Goal: Task Accomplishment & Management: Manage account settings

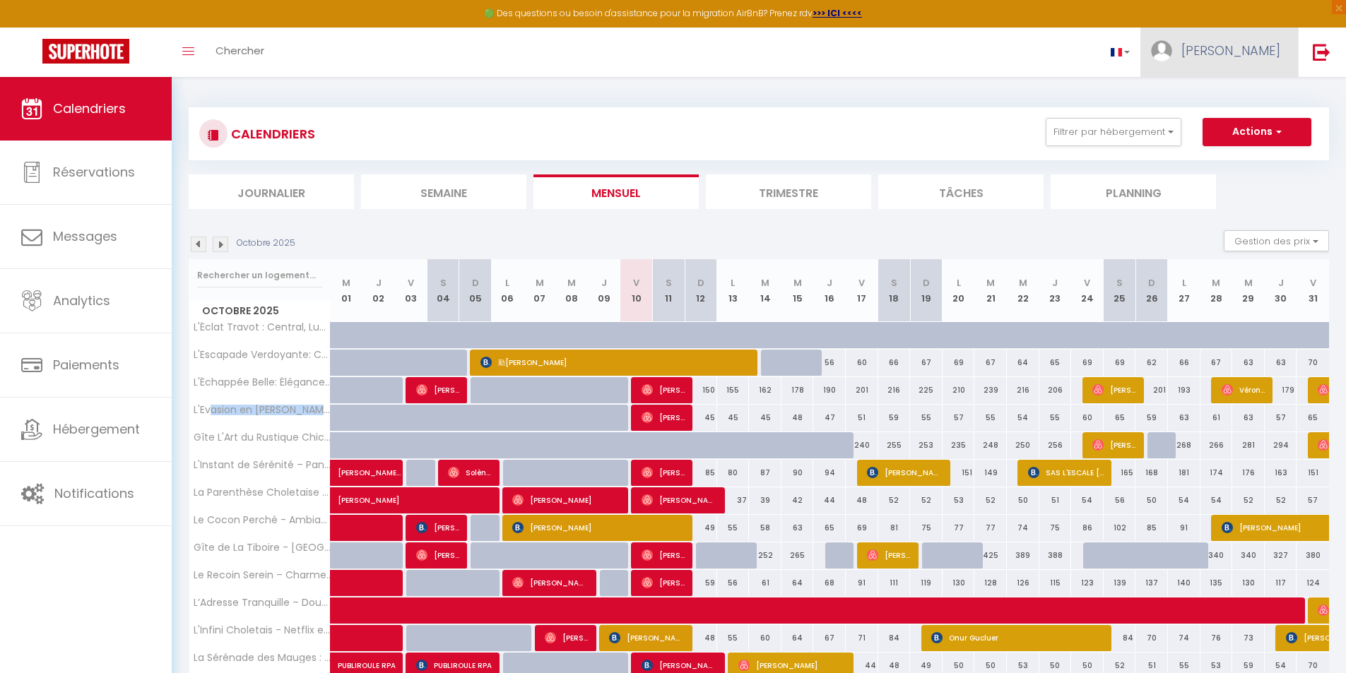
click at [1265, 54] on span "[PERSON_NAME]" at bounding box center [1230, 51] width 99 height 18
click at [1327, 52] on img at bounding box center [1322, 52] width 18 height 18
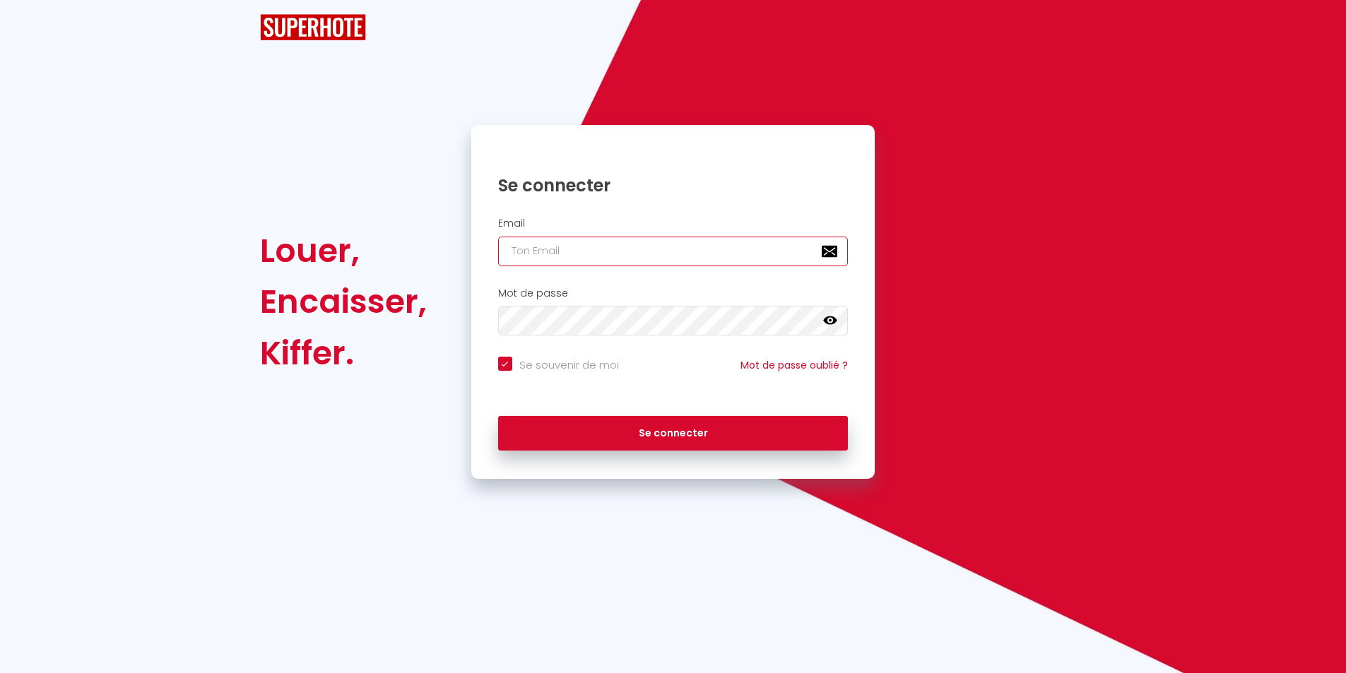
type input "[EMAIL_ADDRESS][DOMAIN_NAME]"
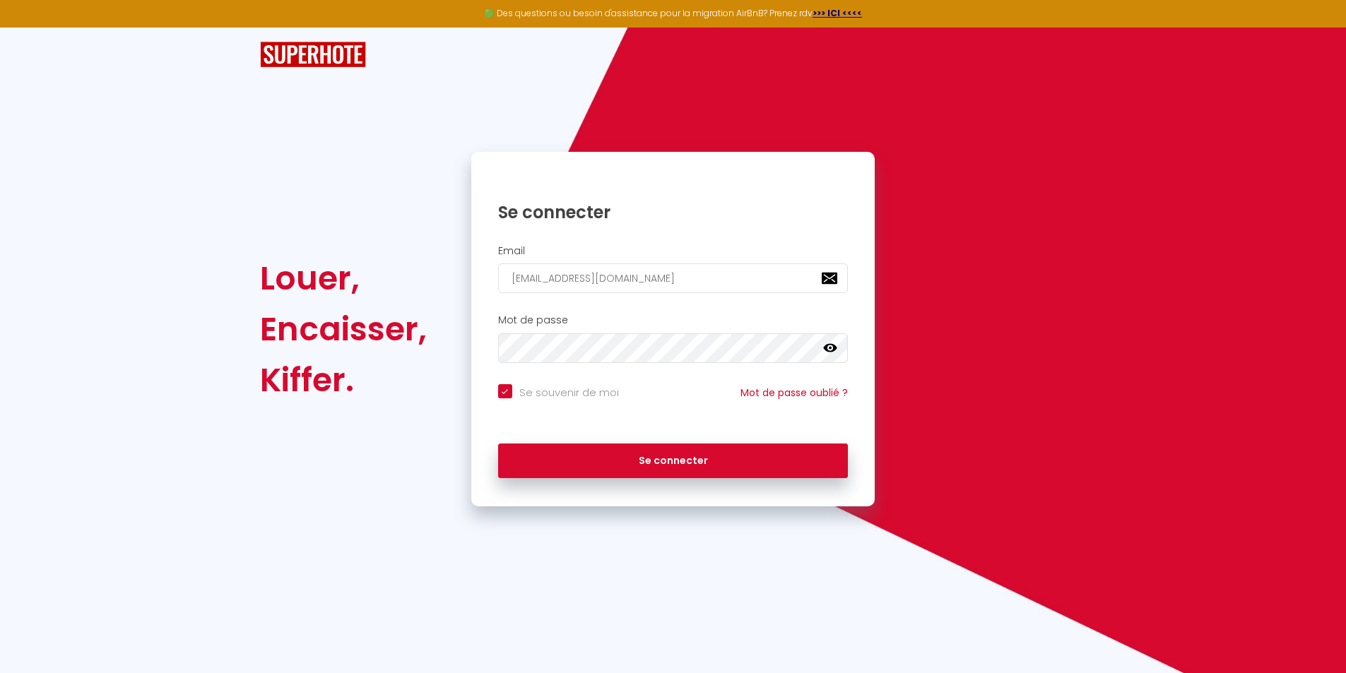
checkbox input "true"
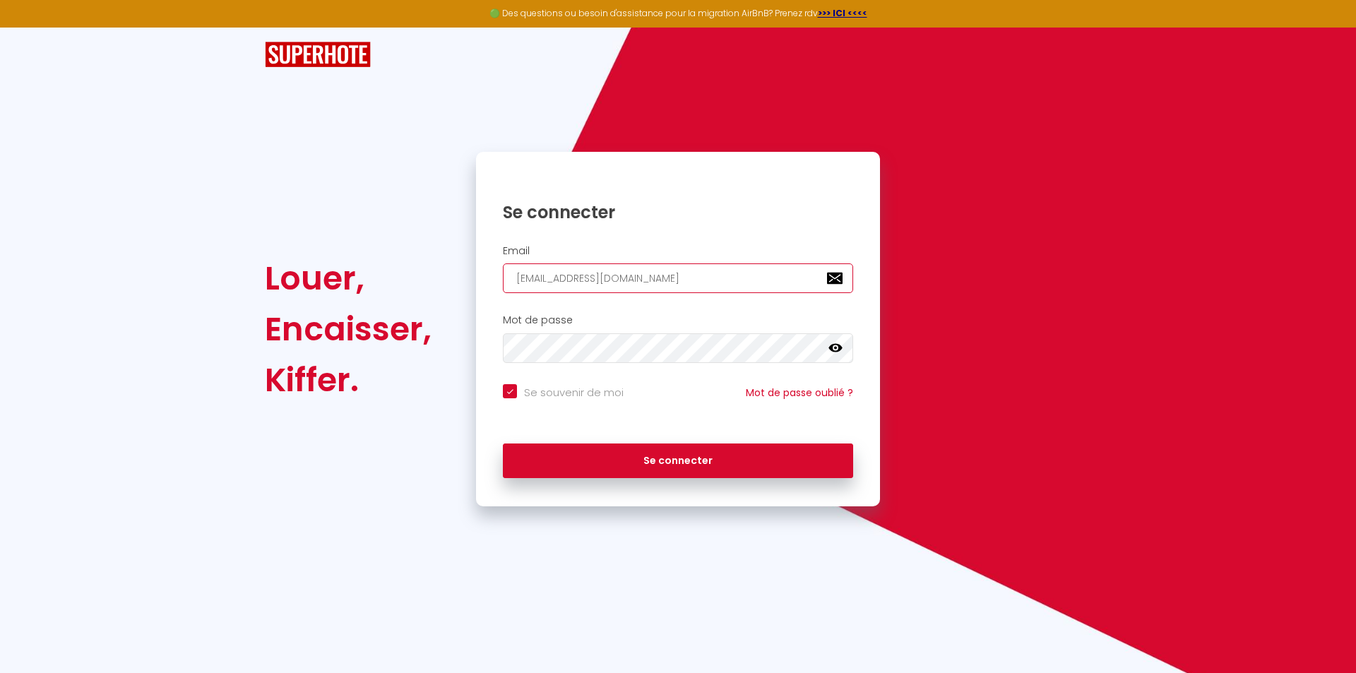
click at [714, 279] on input "[EMAIL_ADDRESS][DOMAIN_NAME]" at bounding box center [678, 279] width 350 height 30
type input "[EMAIL_ADDRESS][DOMAIN_NAME]"
checkbox input "true"
type input "[EMAIL_ADDRESS]."
checkbox input "true"
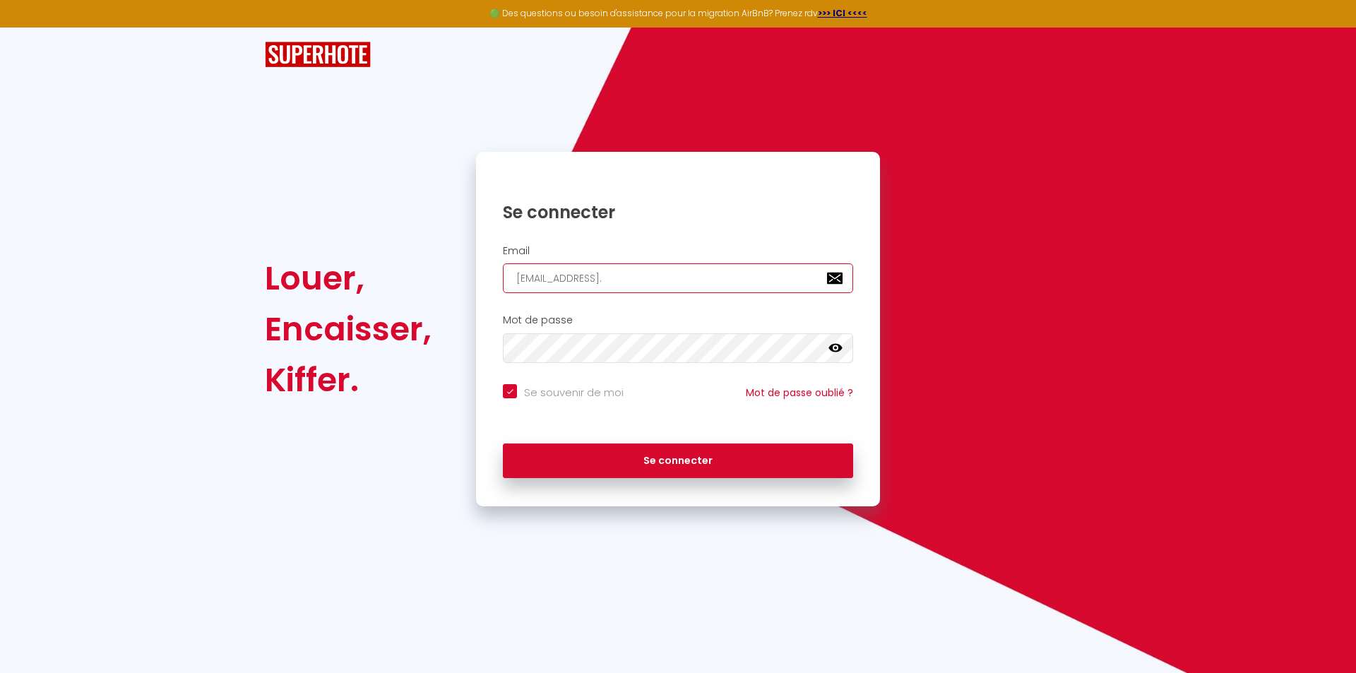
type input "[EMAIL_ADDRESS]"
checkbox input "true"
type input "chantal.sourice18@gma"
checkbox input "true"
type input "chantal.sourice18@gm"
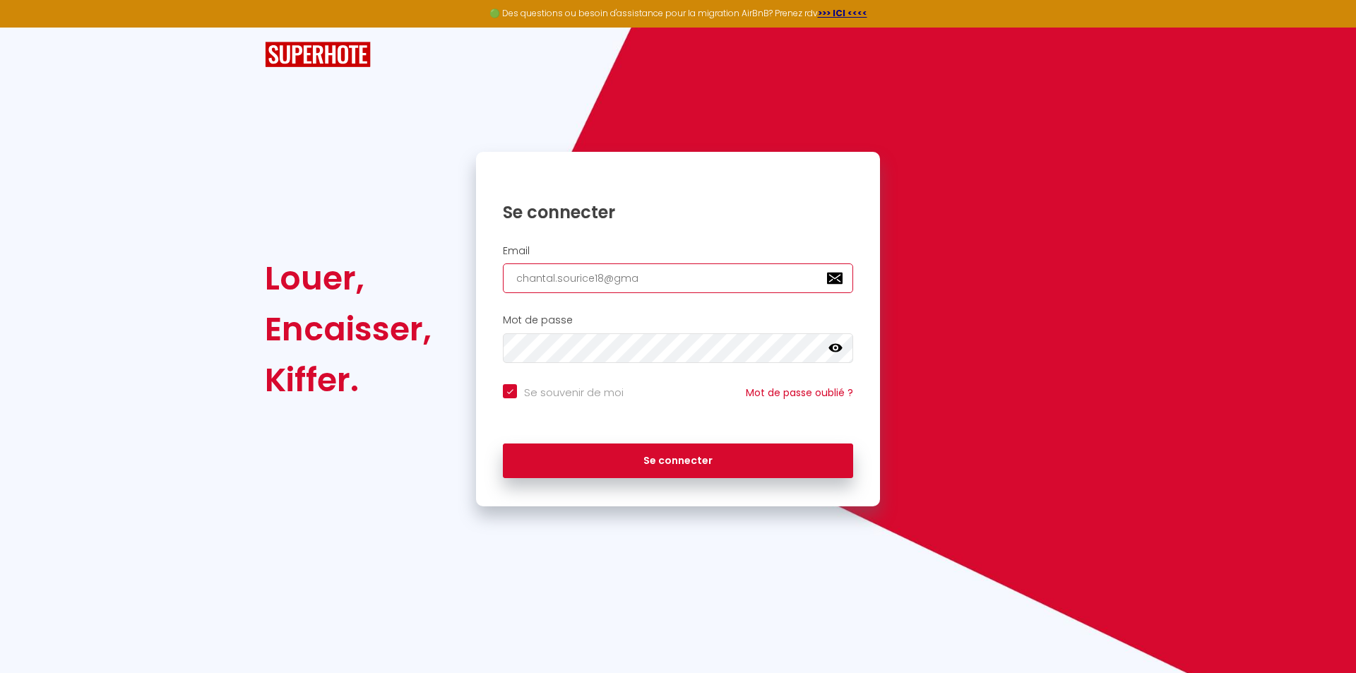
checkbox input "true"
type input "chantal.sourice18@g"
checkbox input "true"
type input "[PERSON_NAME].sourice18@"
checkbox input "true"
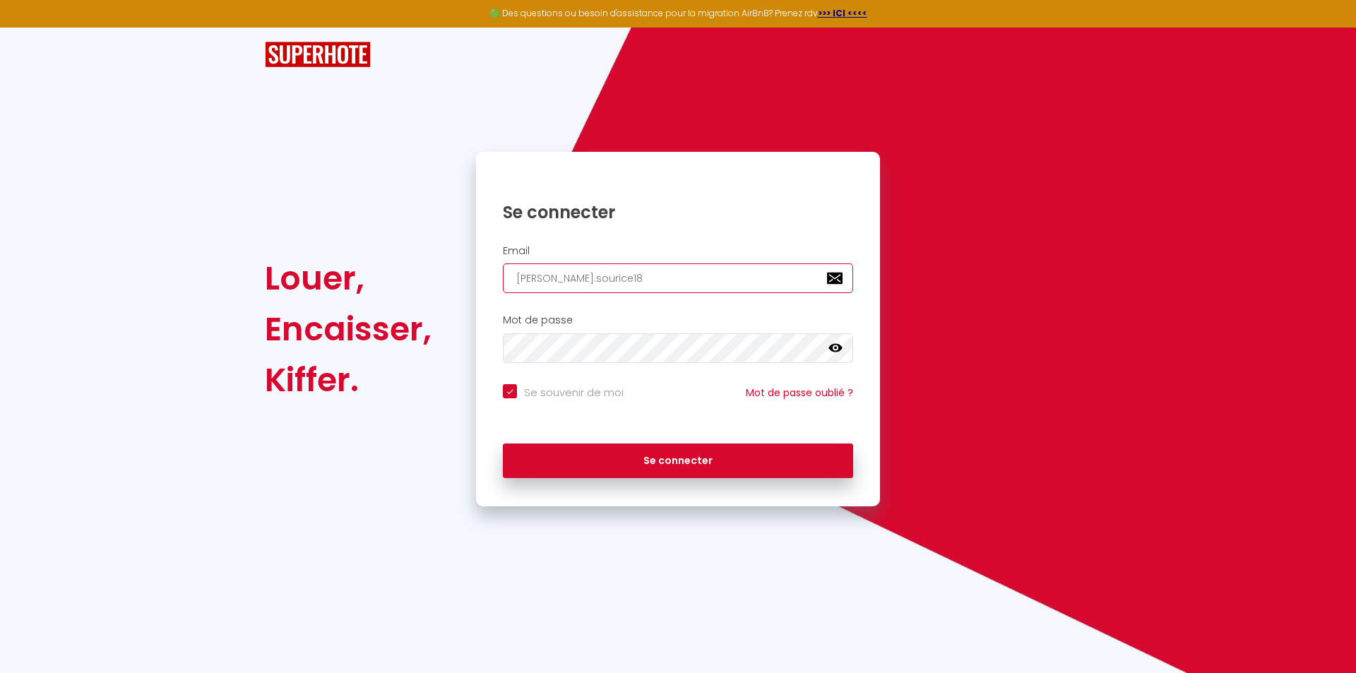
type input "[PERSON_NAME].sourice1"
checkbox input "true"
type input "[PERSON_NAME].sourice"
checkbox input "true"
type input "[PERSON_NAME].souric"
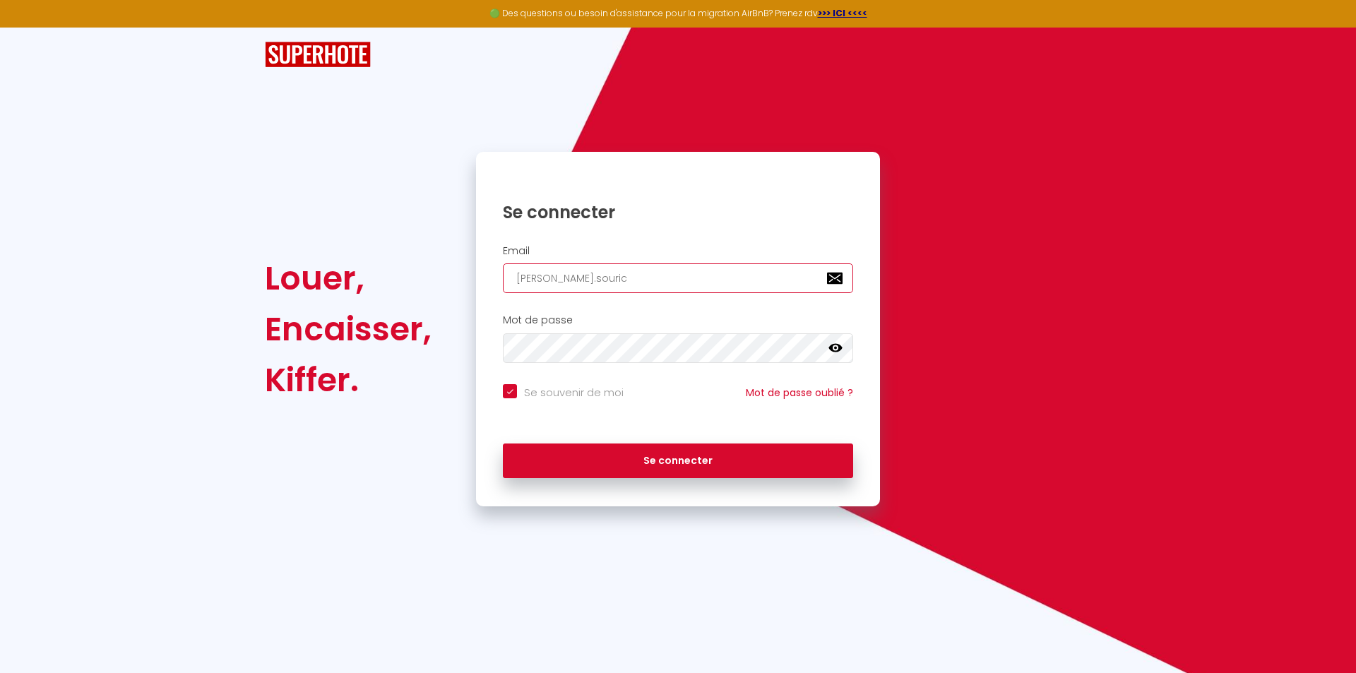
checkbox input "true"
type input "[PERSON_NAME].souri"
checkbox input "true"
type input "[PERSON_NAME].sou"
checkbox input "true"
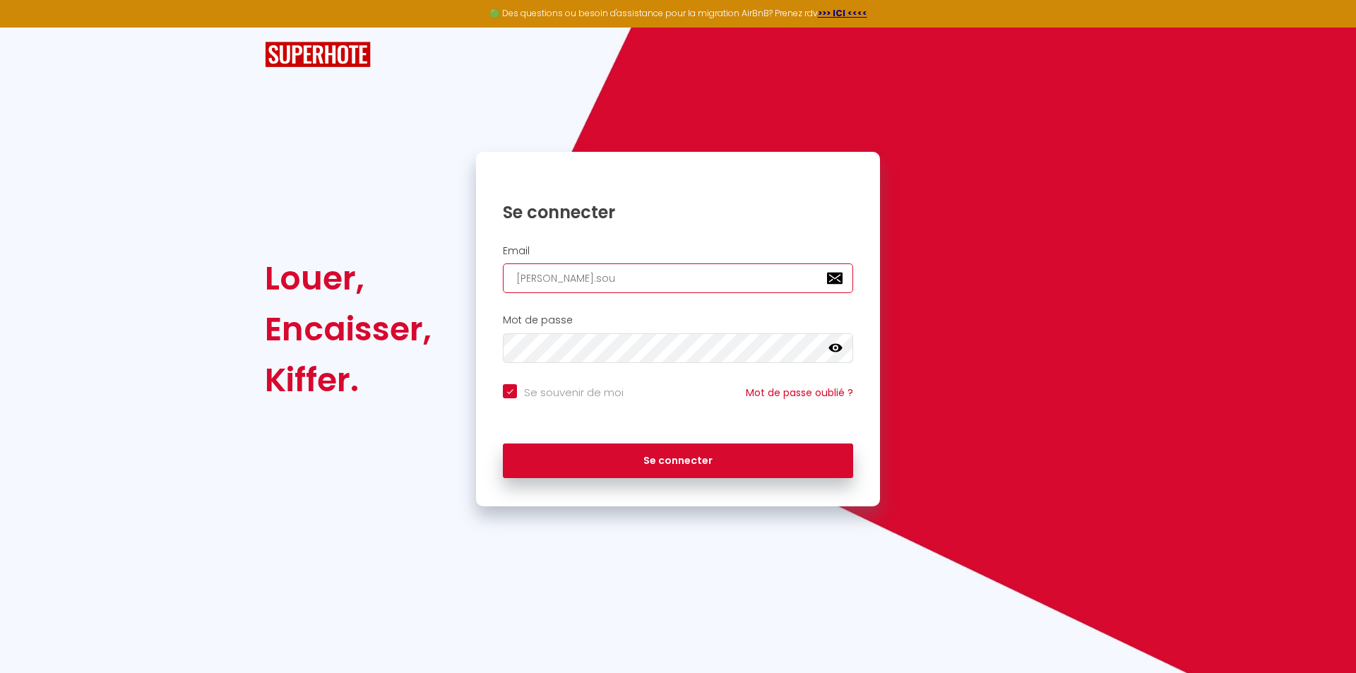
type input "[DOMAIN_NAME]"
checkbox input "true"
type input "[PERSON_NAME]."
checkbox input "true"
type input "chanta"
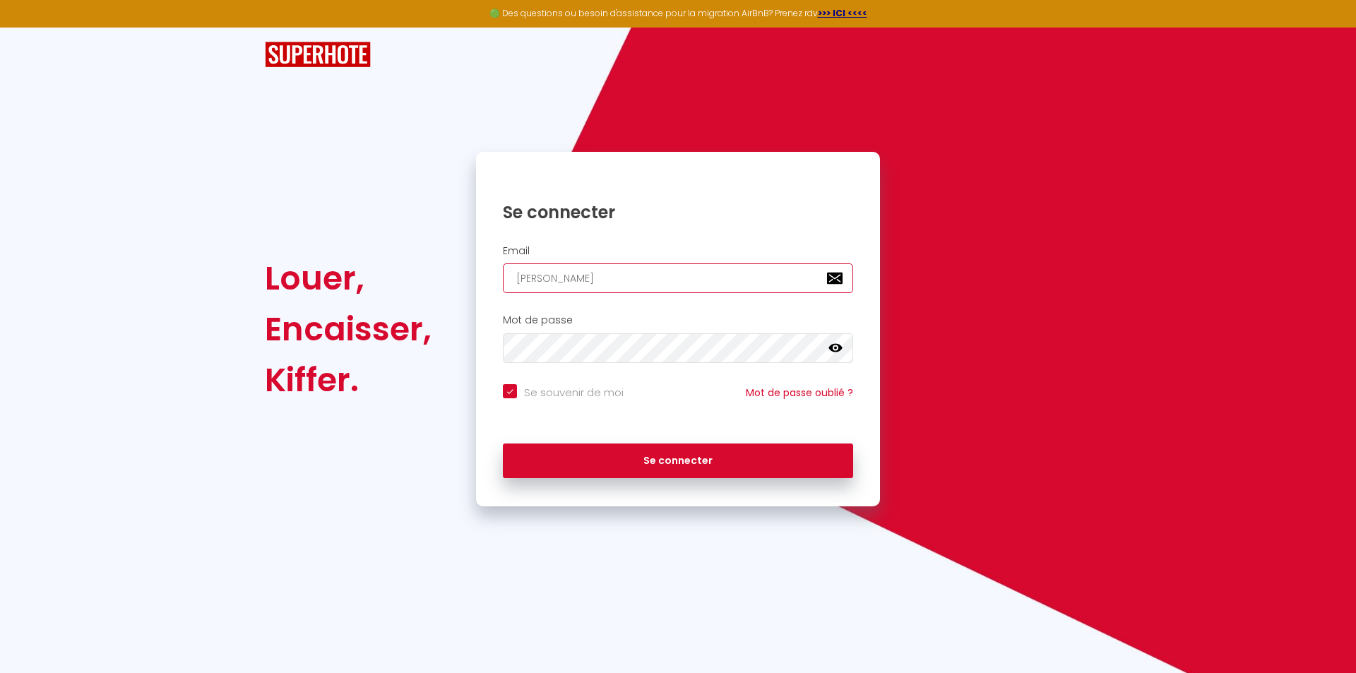
checkbox input "true"
type input "chant"
checkbox input "true"
type input "chan"
checkbox input "true"
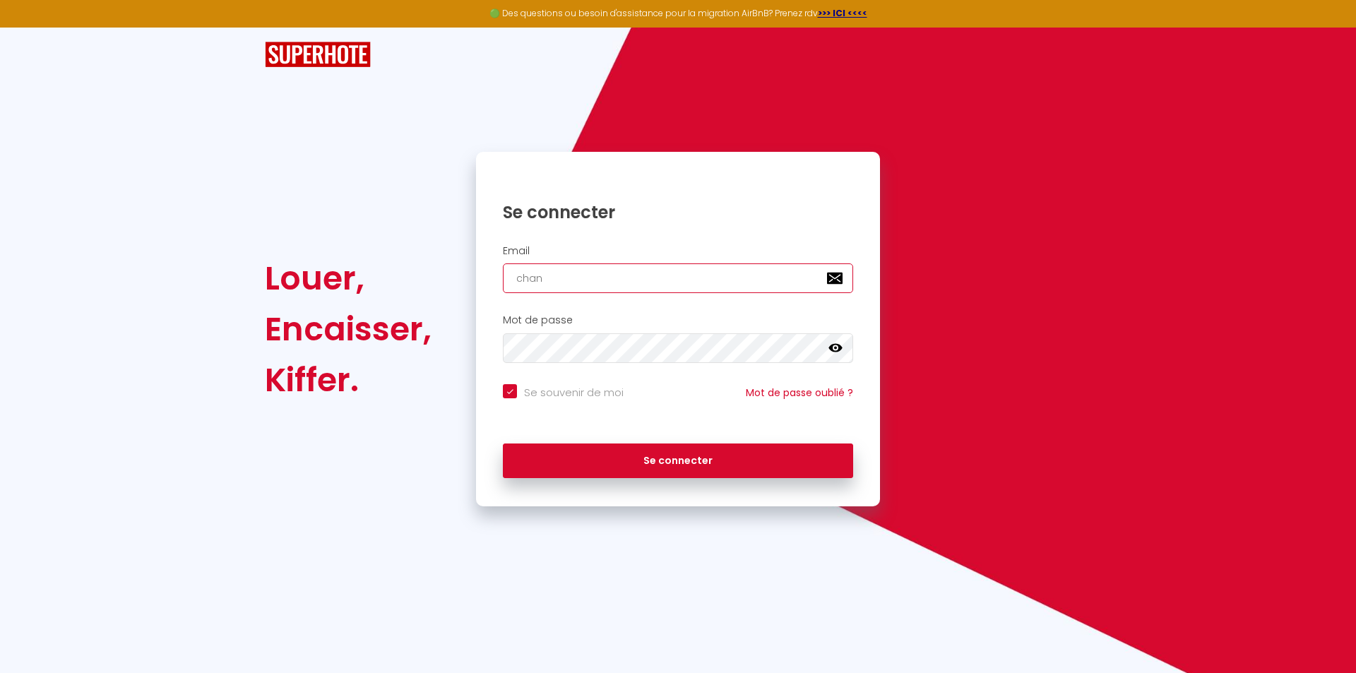
type input "cha"
checkbox input "true"
type input "ch"
checkbox input "true"
type input "c"
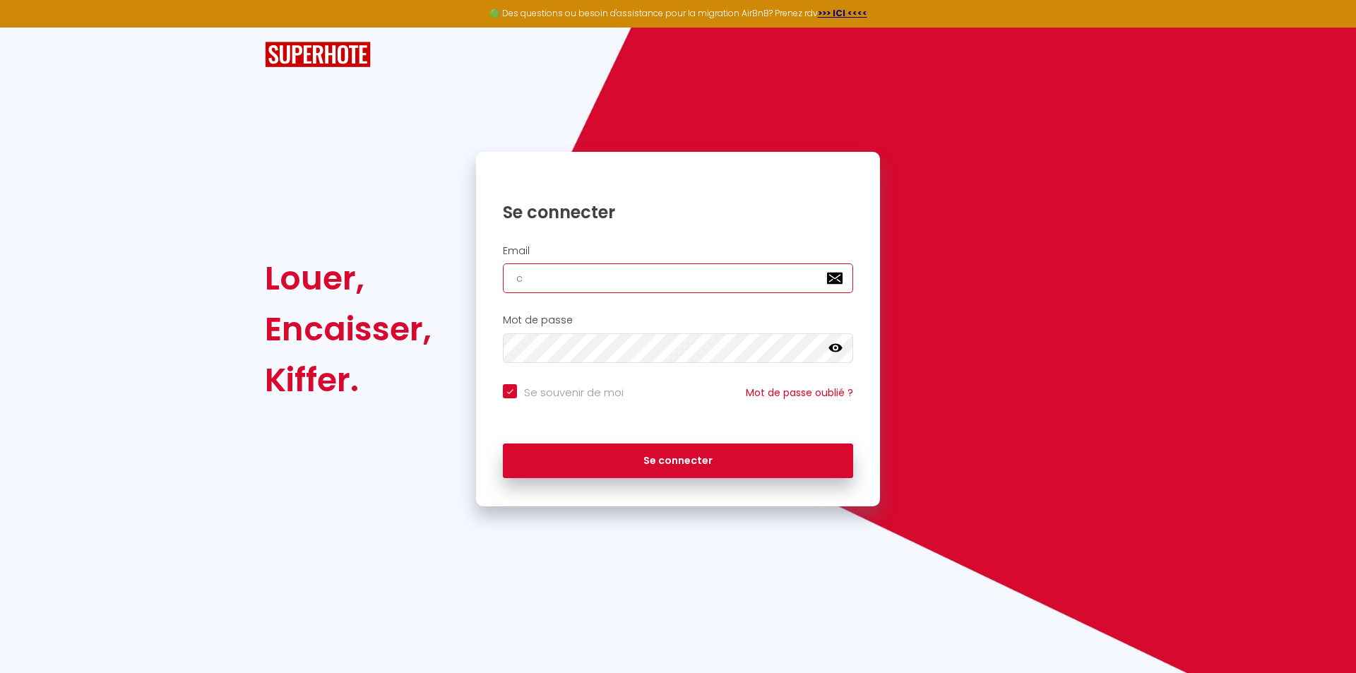
checkbox input "true"
type input "contac"
checkbox input "true"
type input "contact"
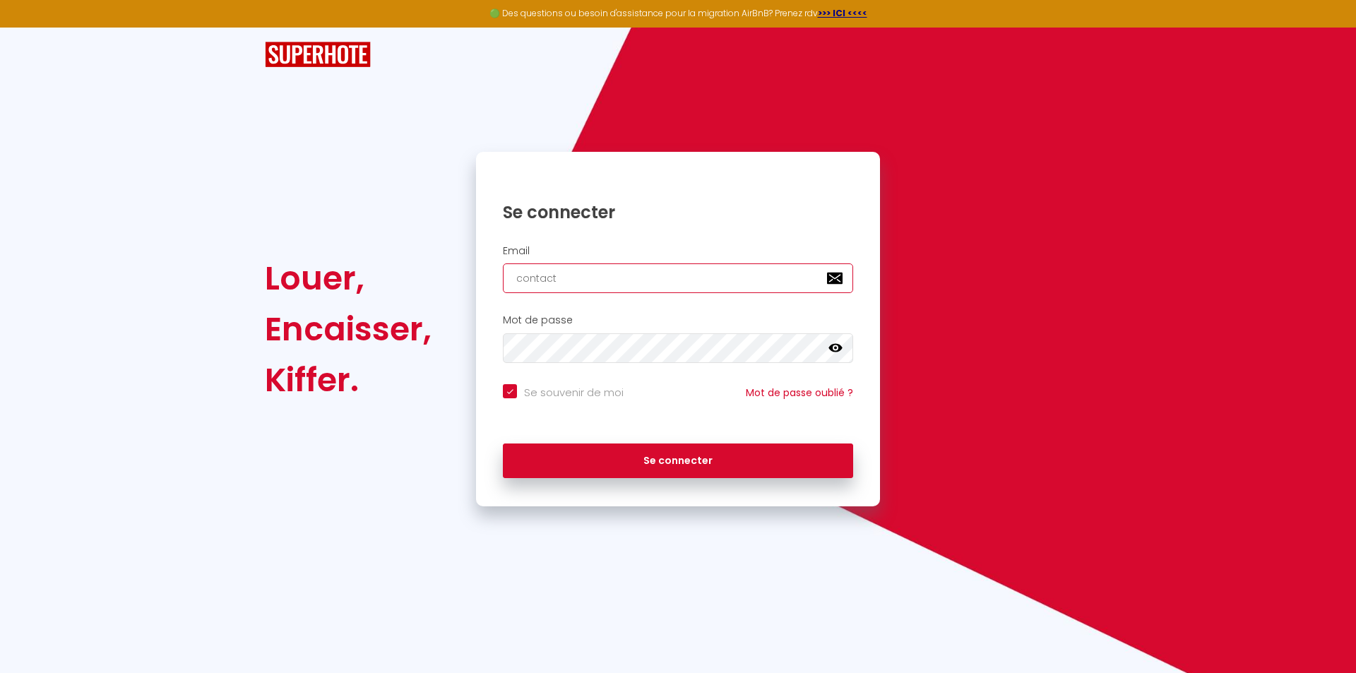
checkbox input "true"
type input "contact@"
checkbox input "true"
type input "contact@g"
checkbox input "true"
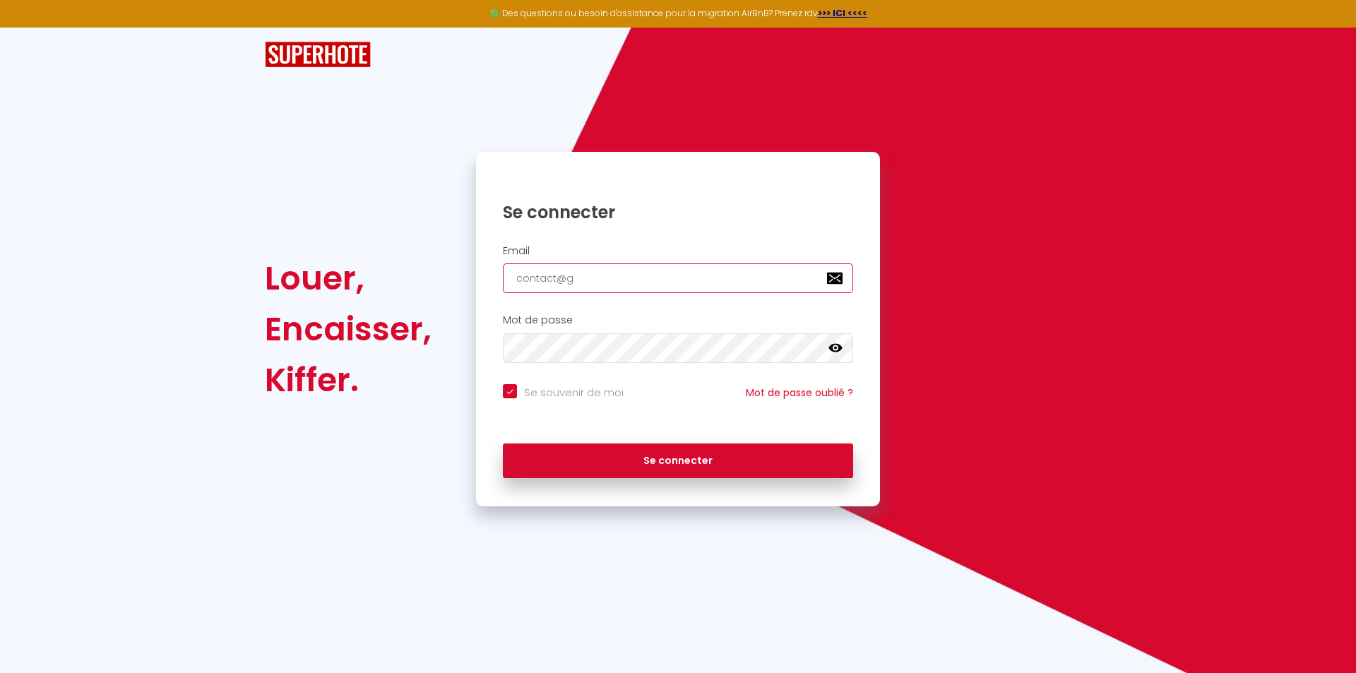
type input "contact@gm"
checkbox input "true"
type input "contact@gma"
checkbox input "true"
type input "contact@gmai"
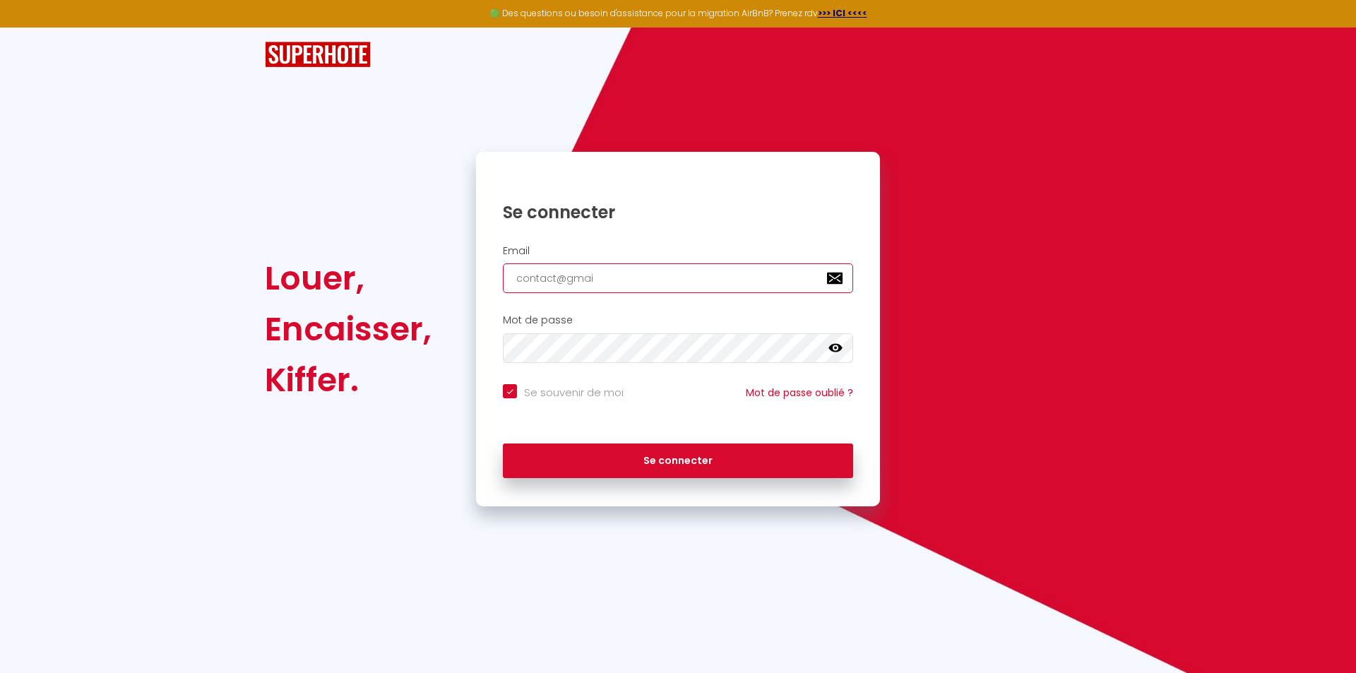
checkbox input "true"
type input "[EMAIL_ADDRESS]"
checkbox input "true"
type input "contact@gmai"
checkbox input "true"
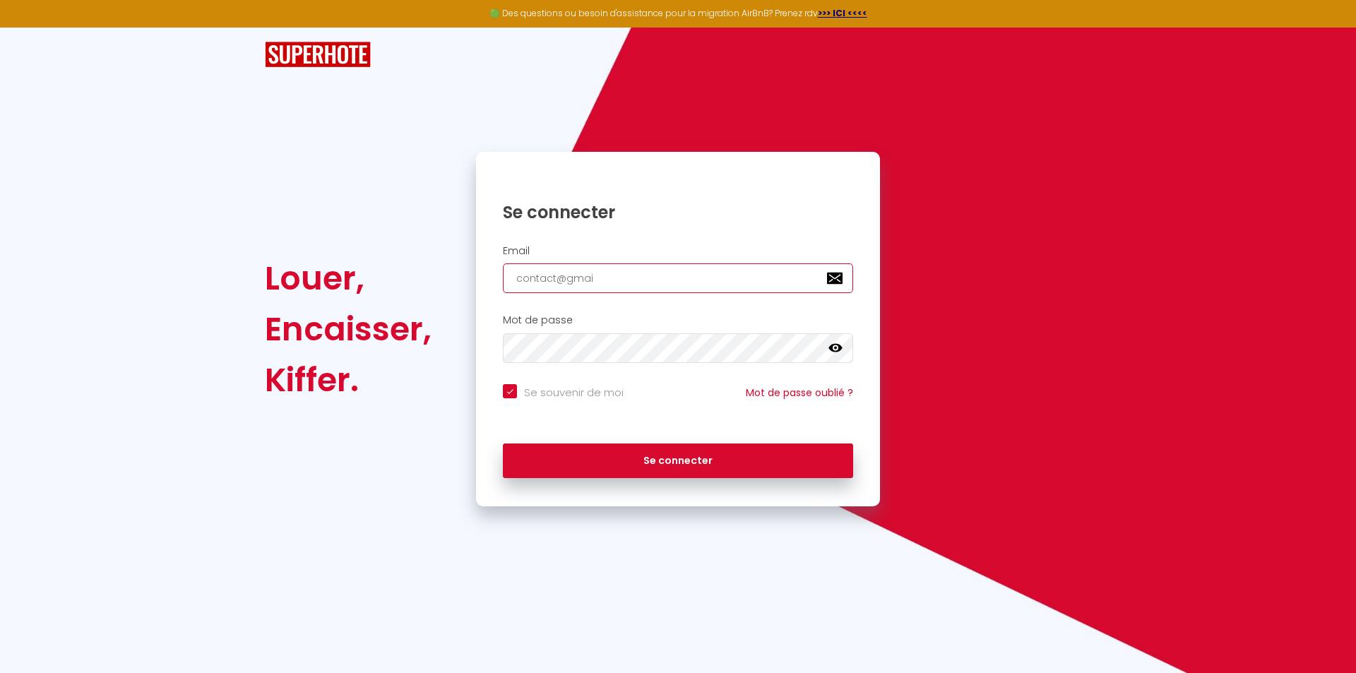
type input "contact@gma"
checkbox input "true"
type input "contact@gm"
checkbox input "true"
type input "contact@g"
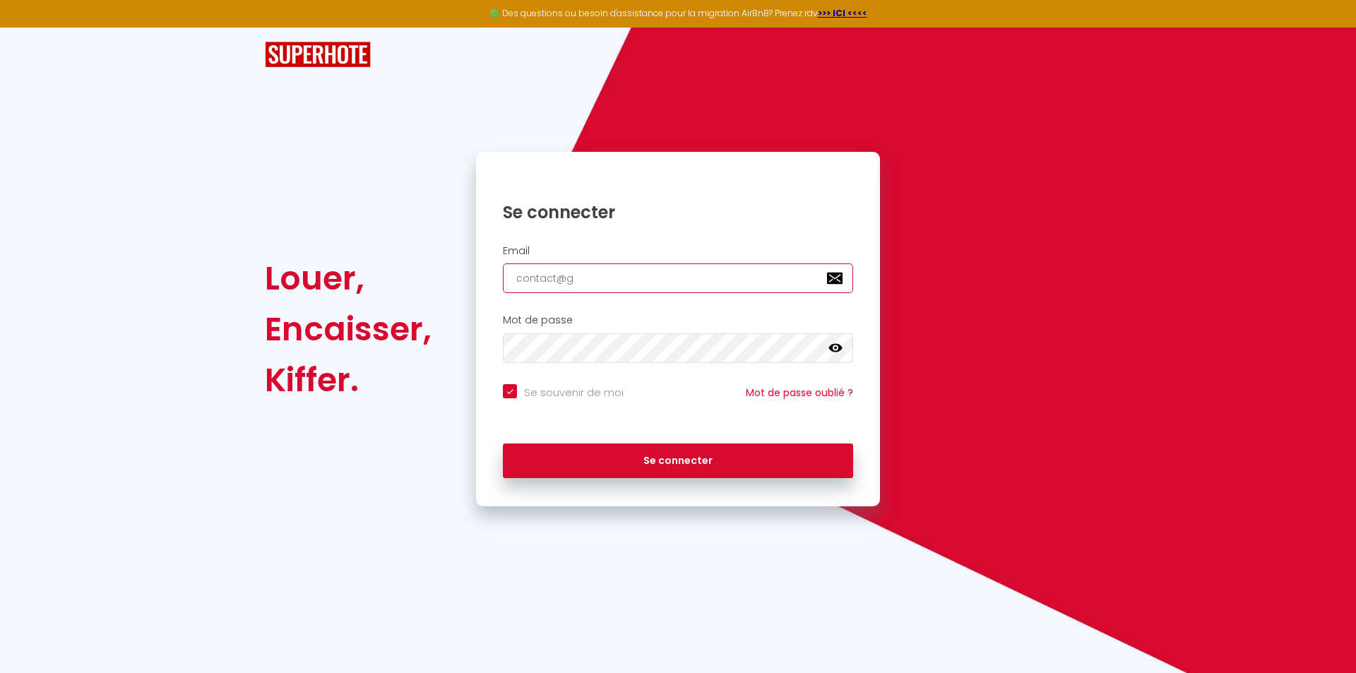
checkbox input "true"
type input "contact@"
checkbox input "true"
type input "contact@l"
checkbox input "true"
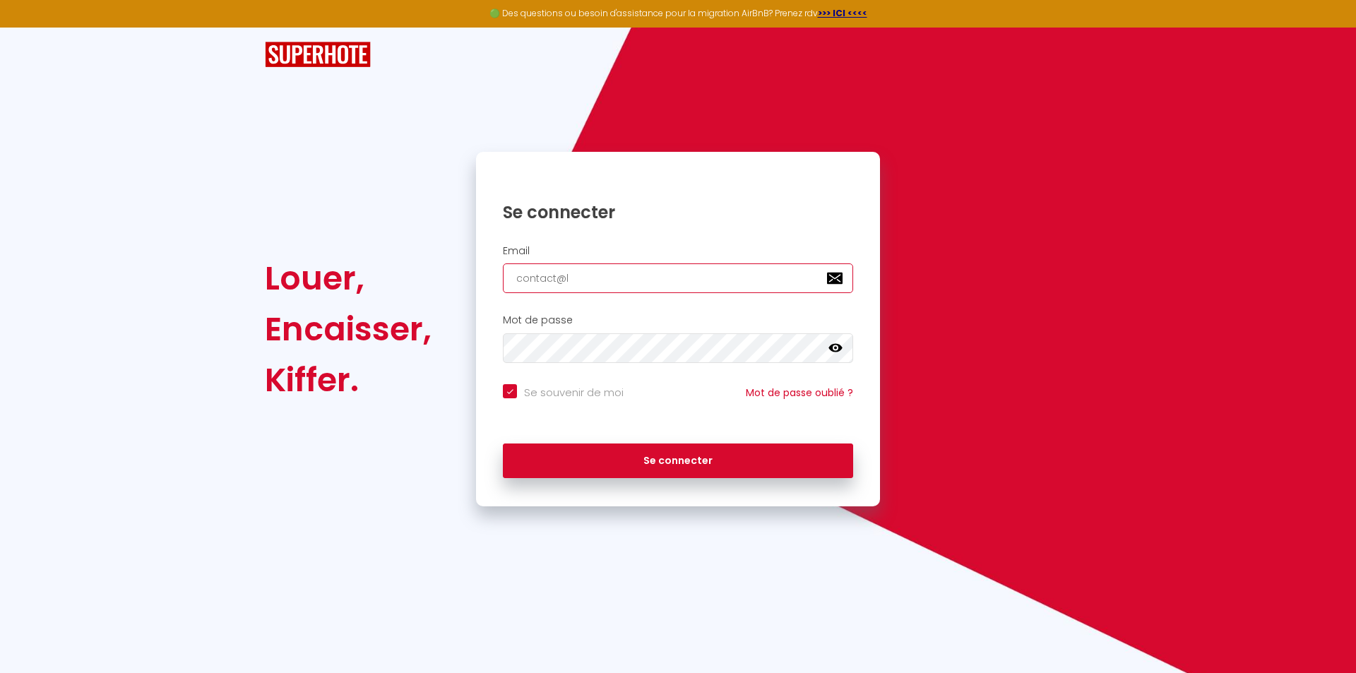
type input "contact@la"
checkbox input "true"
type input "contact@lan"
checkbox input "true"
type input "contact@lanu"
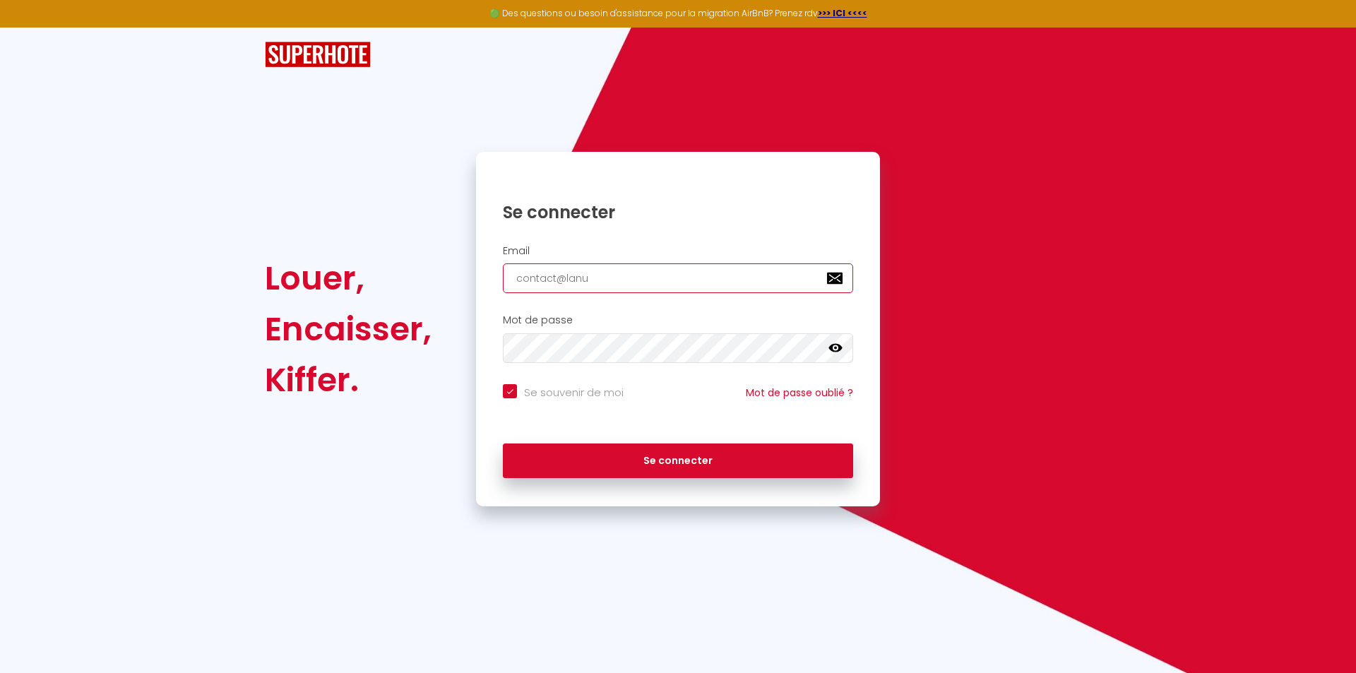
checkbox input "true"
type input "contact@lanui"
checkbox input "true"
type input "contact@lanuit"
checkbox input "true"
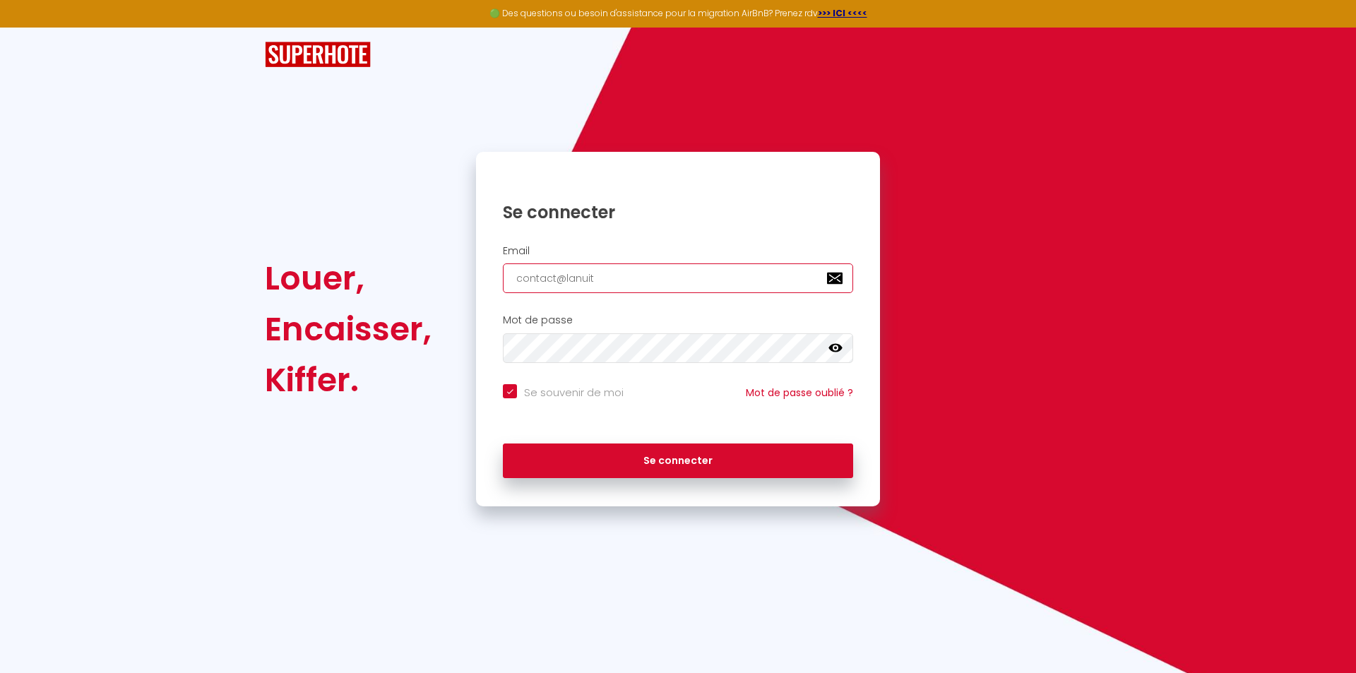
type input "contact@lanuitd"
checkbox input "true"
type input "contact@lanuitdo"
checkbox input "true"
type input "contact@lanuitdor"
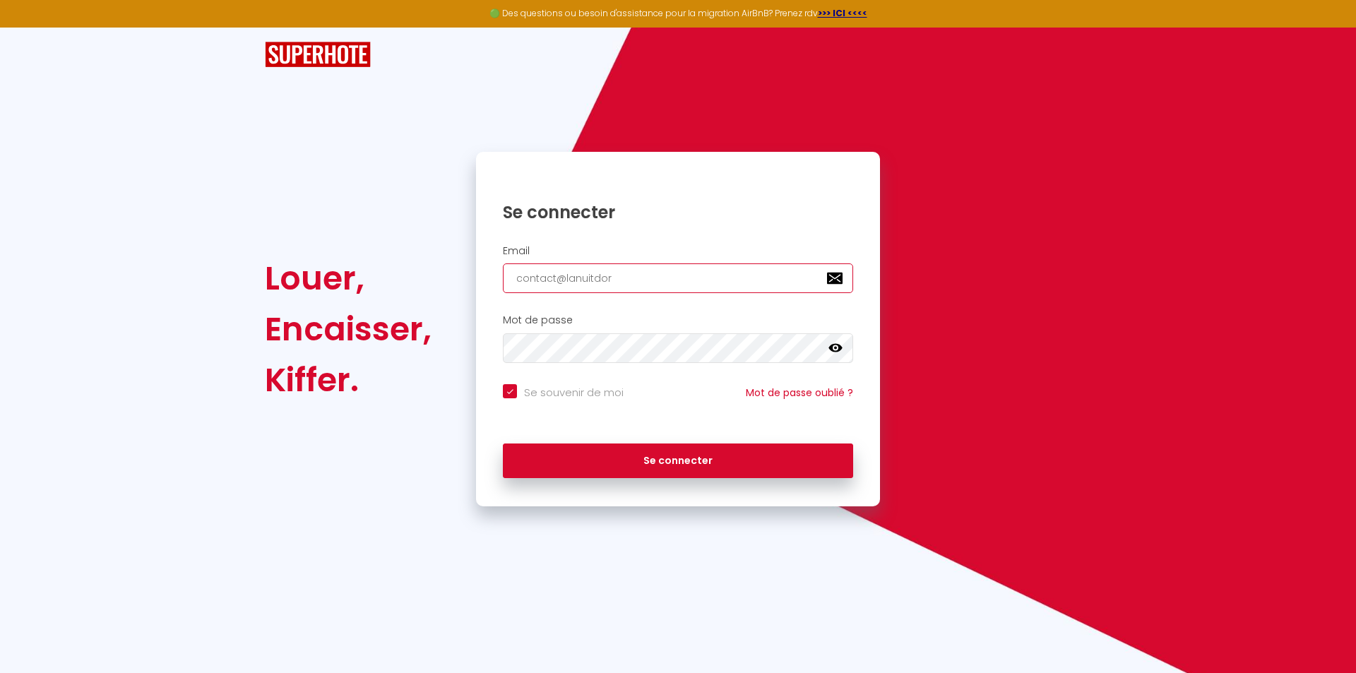
checkbox input "true"
type input "contact@lanuitdor."
checkbox input "true"
type input "contact@lanuitdor.c"
checkbox input "true"
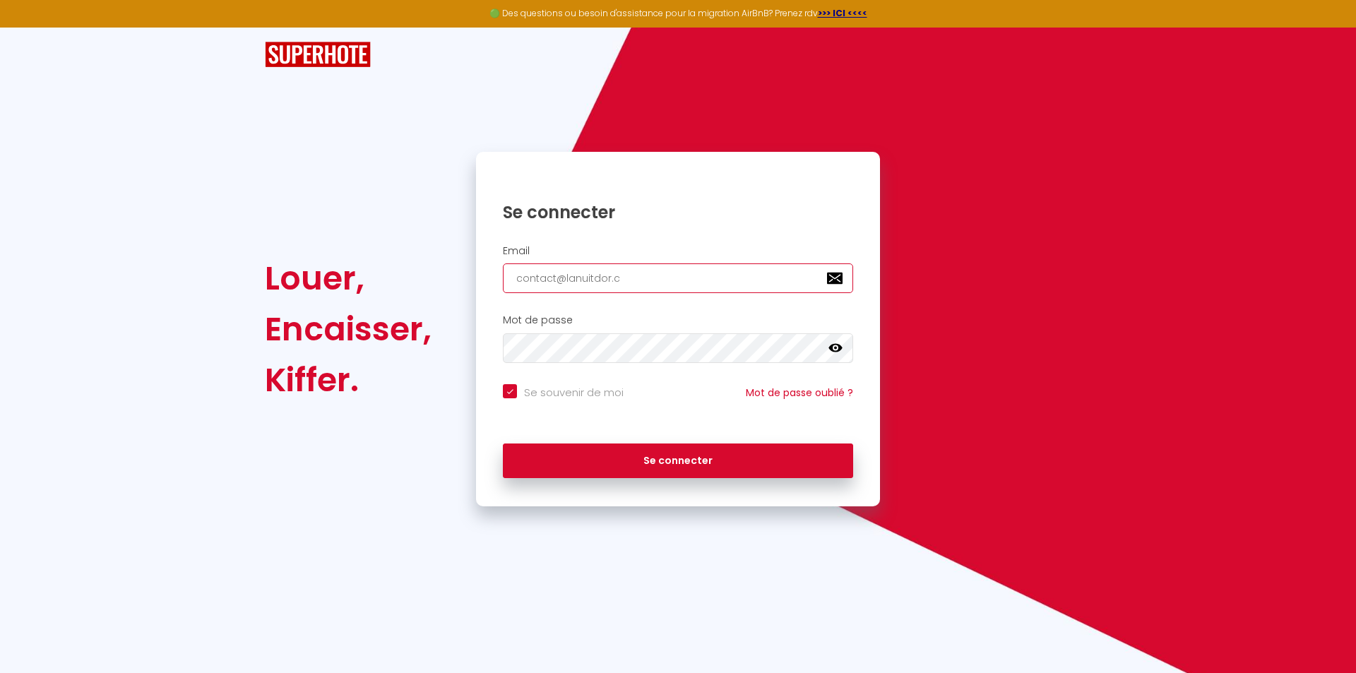
type input "[EMAIL_ADDRESS][DOMAIN_NAME]"
checkbox input "true"
type input "contact@lanuitdor.c"
checkbox input "true"
type input "contact@lanuitdor."
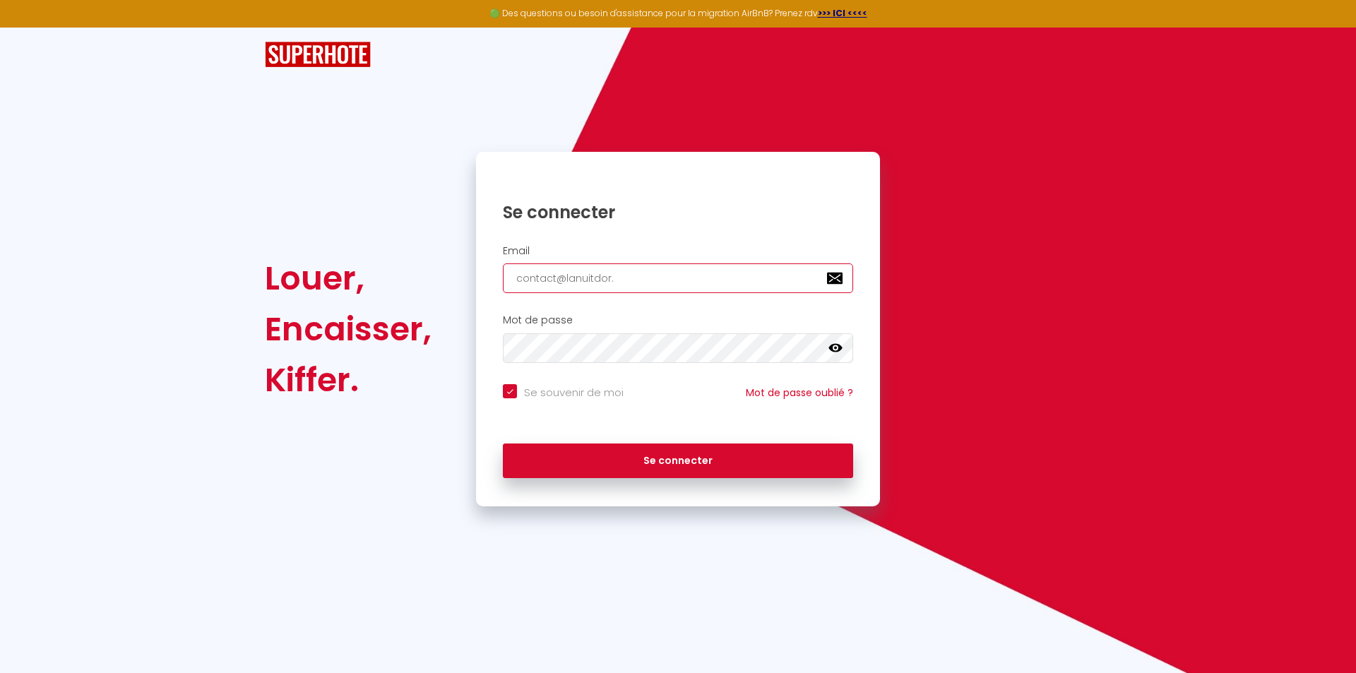
checkbox input "true"
type input "contact@lanuitdor.f"
checkbox input "true"
type input "[EMAIL_ADDRESS][DOMAIN_NAME]"
checkbox input "true"
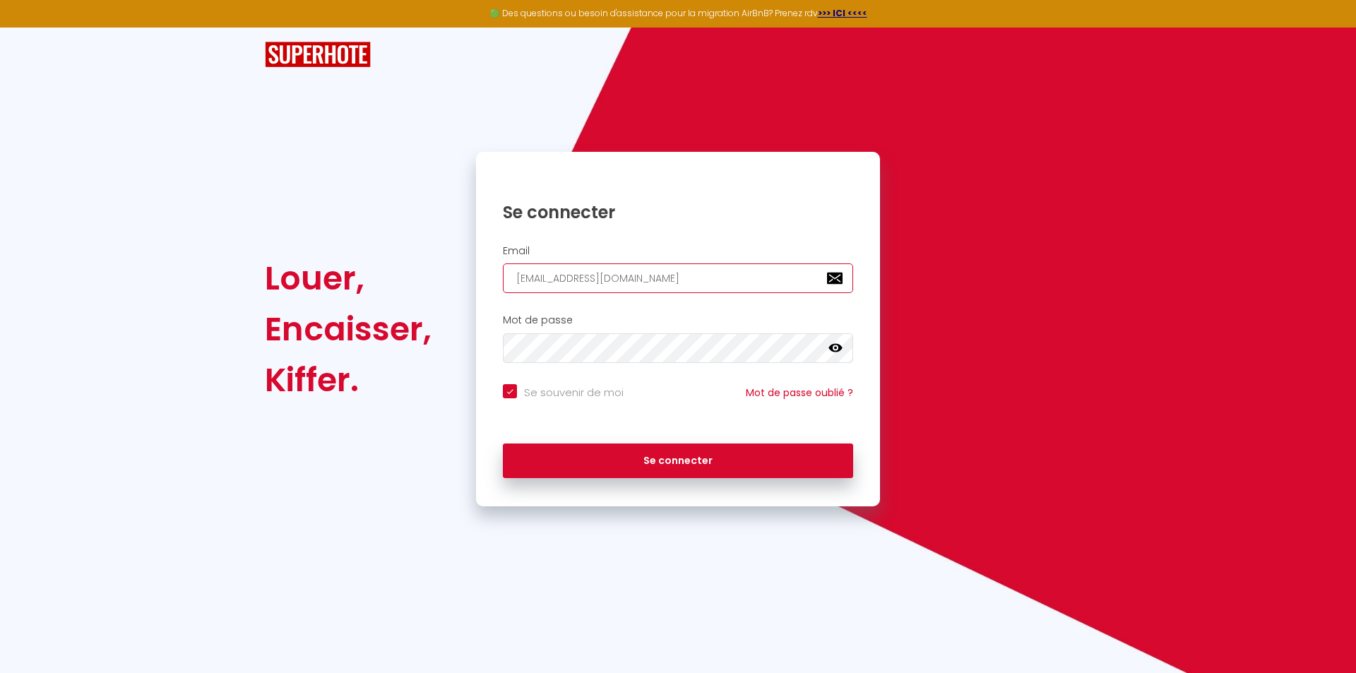
type input "[EMAIL_ADDRESS][DOMAIN_NAME]"
click at [488, 348] on div "Mot de passe false" at bounding box center [678, 338] width 386 height 49
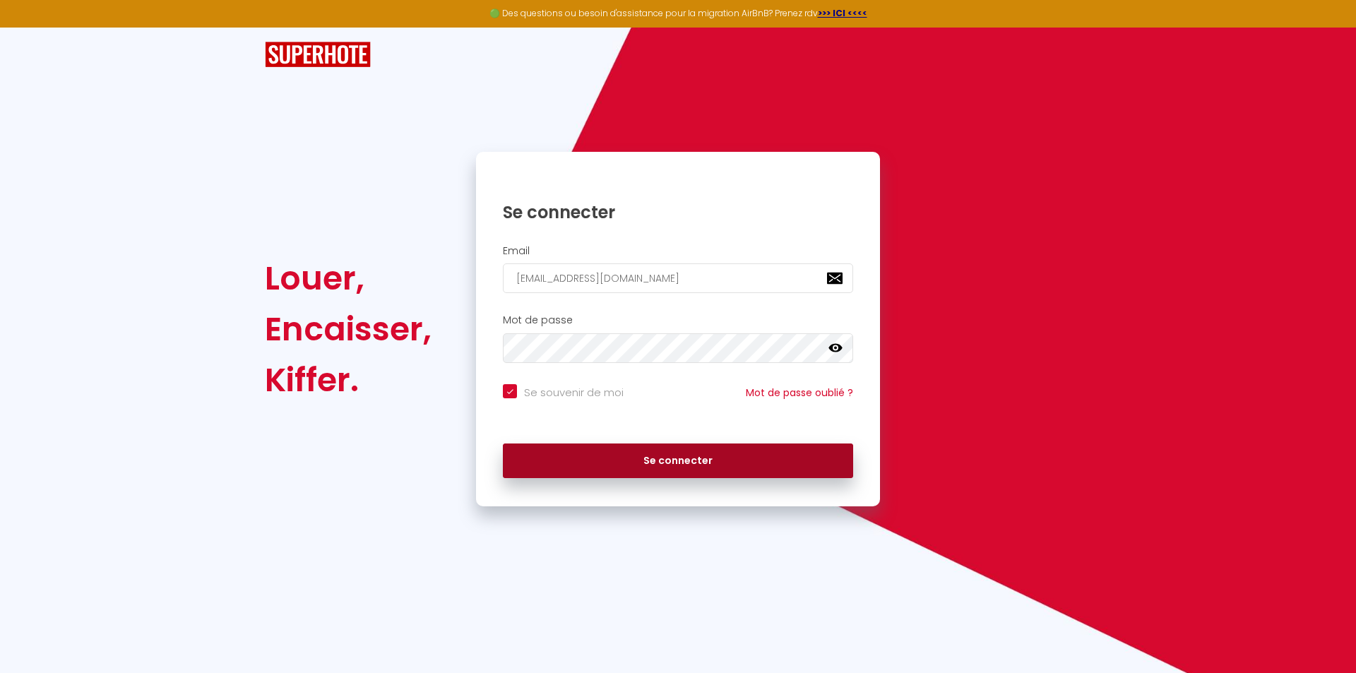
click at [665, 461] on button "Se connecter" at bounding box center [678, 461] width 350 height 35
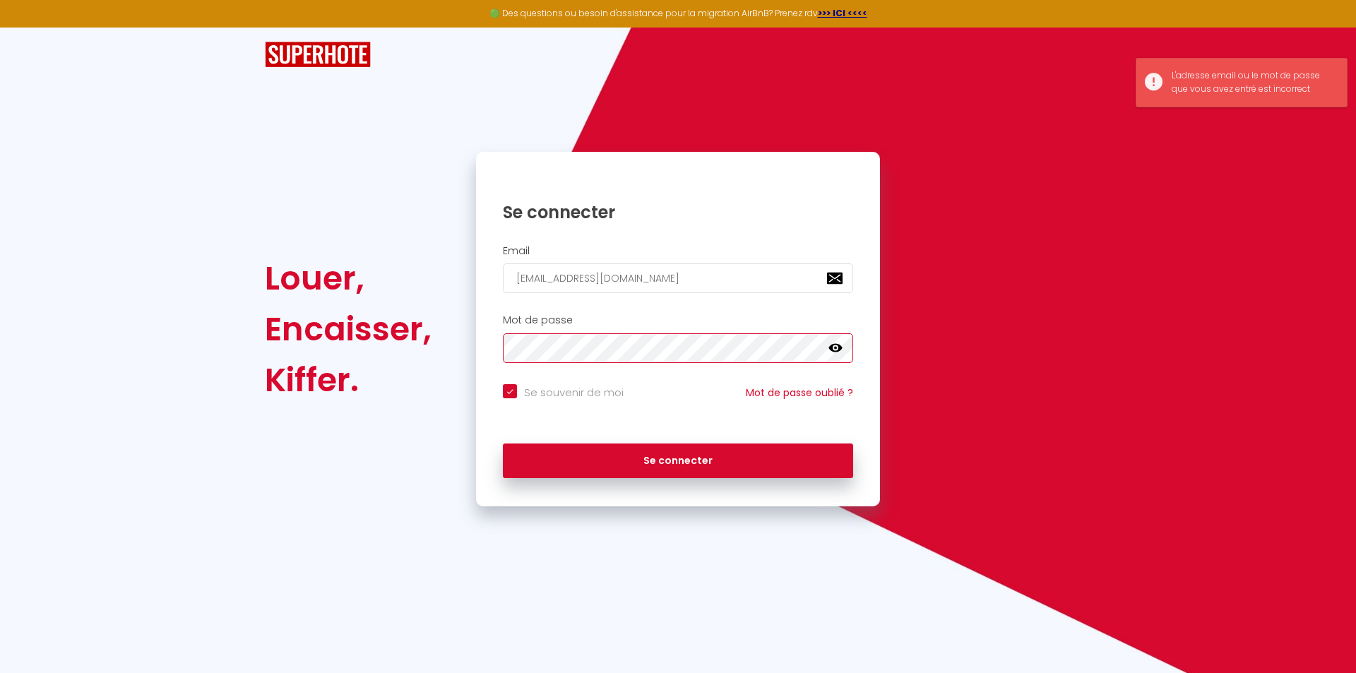
click at [491, 348] on div "Mot de passe false" at bounding box center [678, 338] width 386 height 49
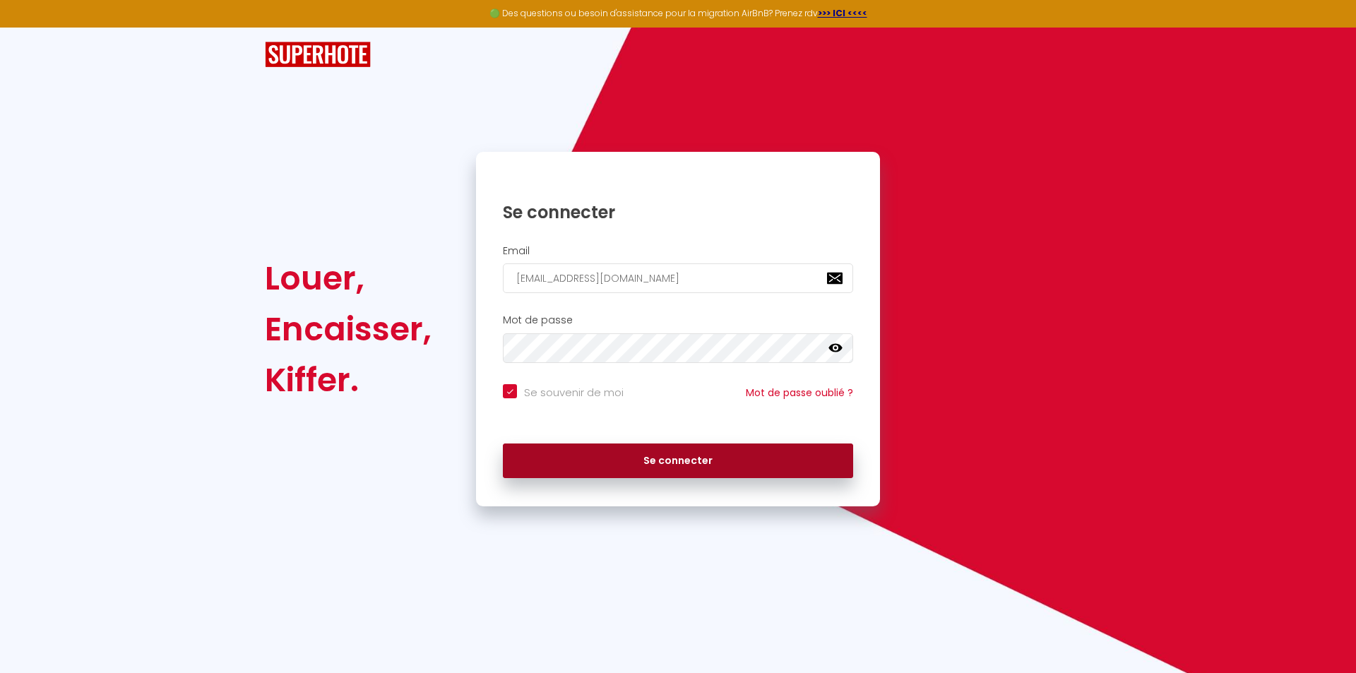
click at [676, 457] on button "Se connecter" at bounding box center [678, 461] width 350 height 35
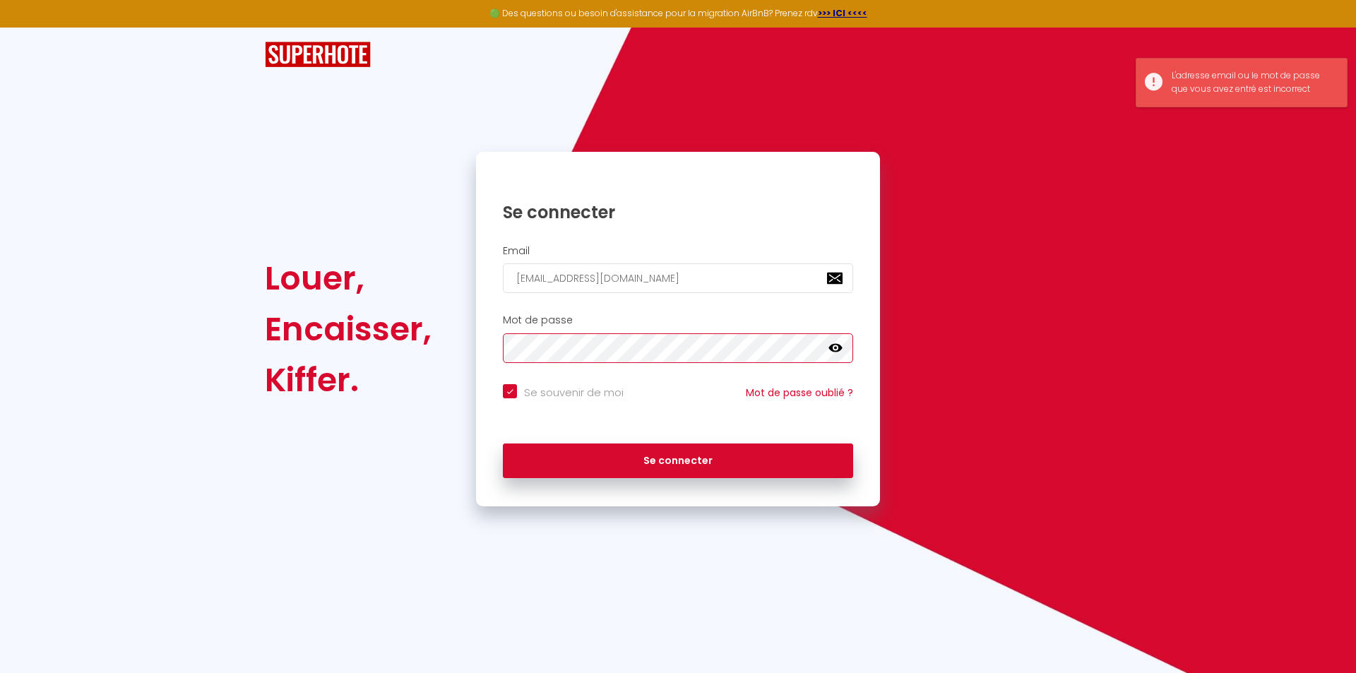
click at [446, 356] on div "Louer, Encaisser, Kiffer. Se connecter Email [EMAIL_ADDRESS][DOMAIN_NAME] Mot d…" at bounding box center [678, 329] width 845 height 355
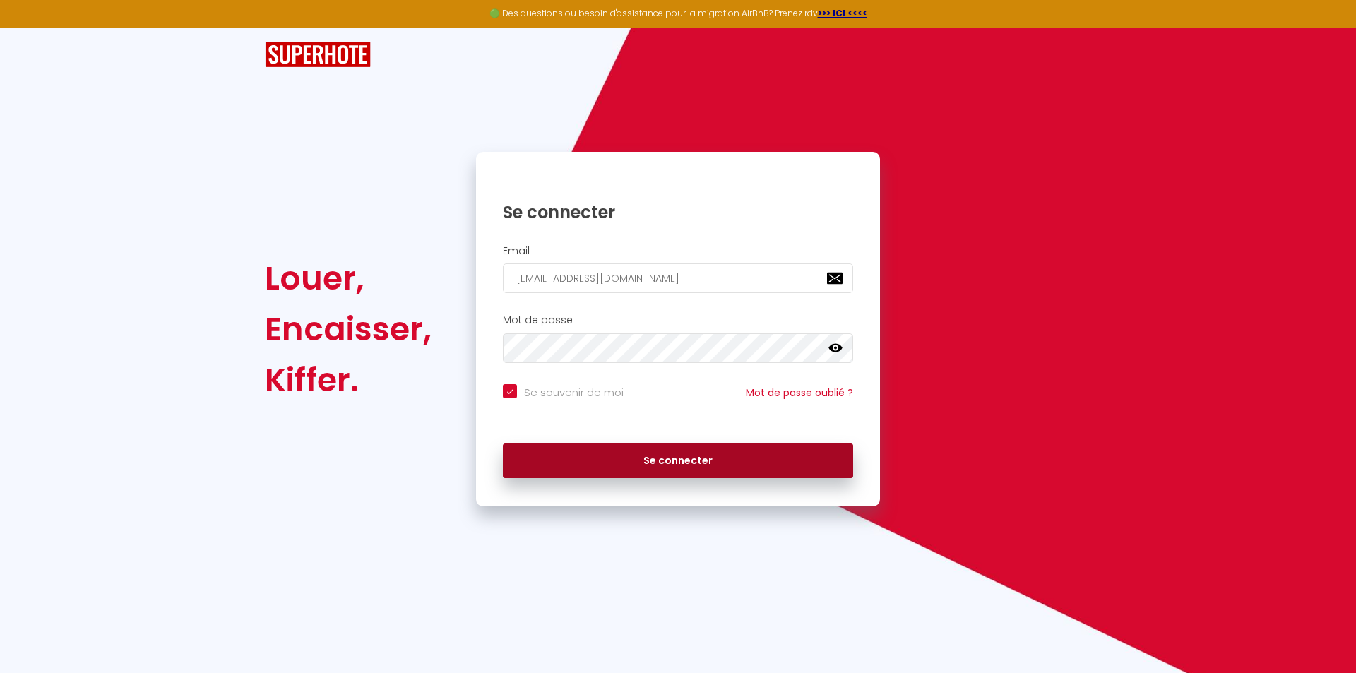
click at [669, 464] on button "Se connecter" at bounding box center [678, 461] width 350 height 35
checkbox input "true"
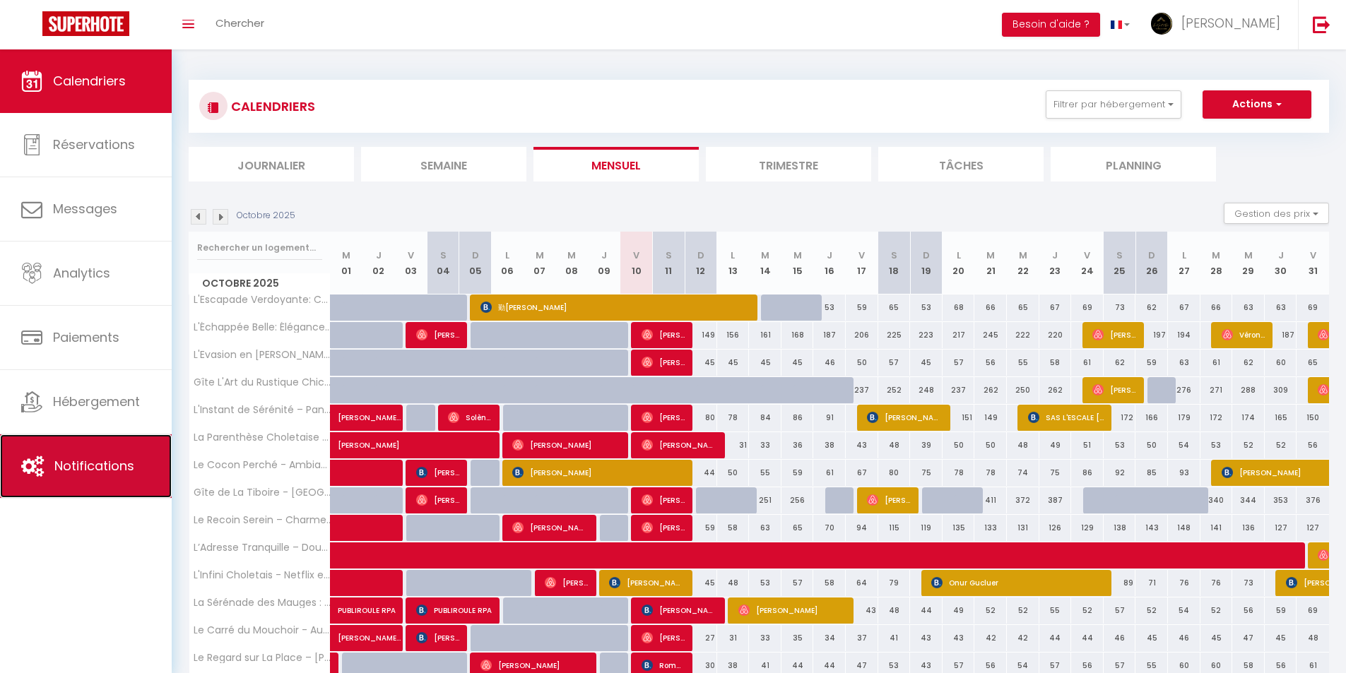
click at [110, 469] on span "Notifications" at bounding box center [94, 466] width 80 height 18
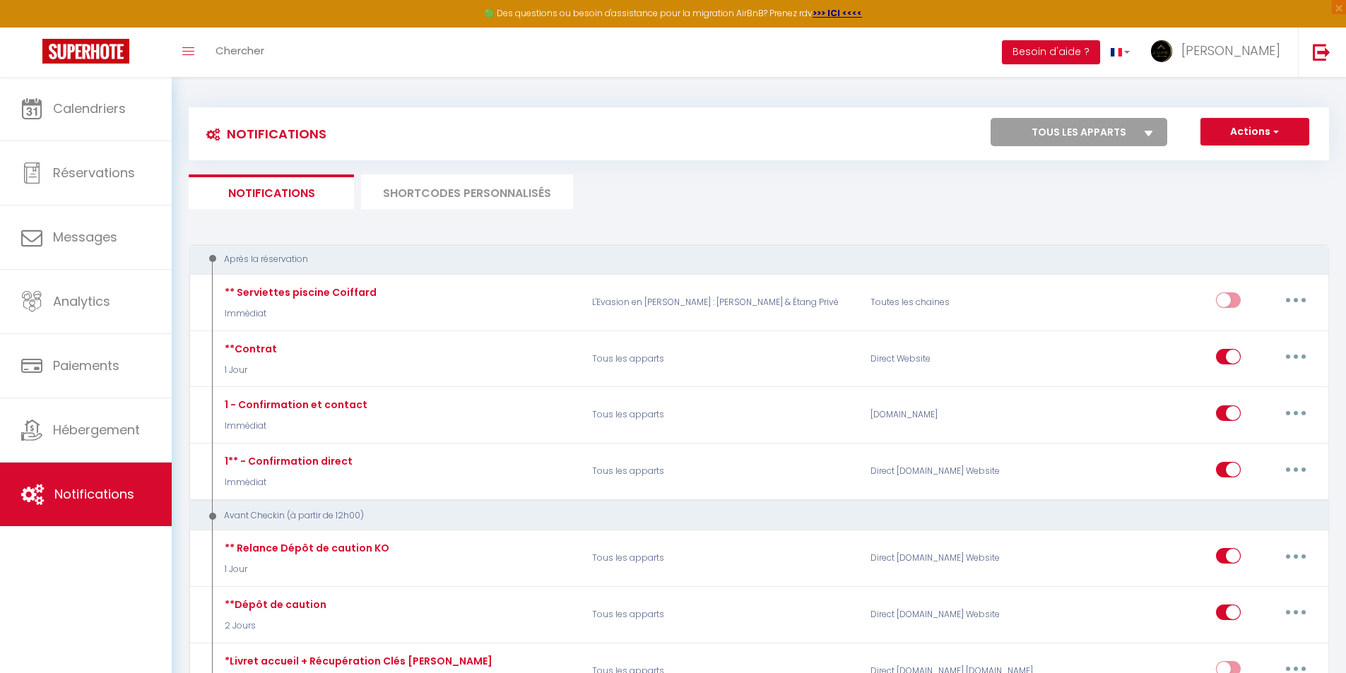
click at [428, 189] on li "SHORTCODES PERSONNALISÉS" at bounding box center [467, 191] width 212 height 35
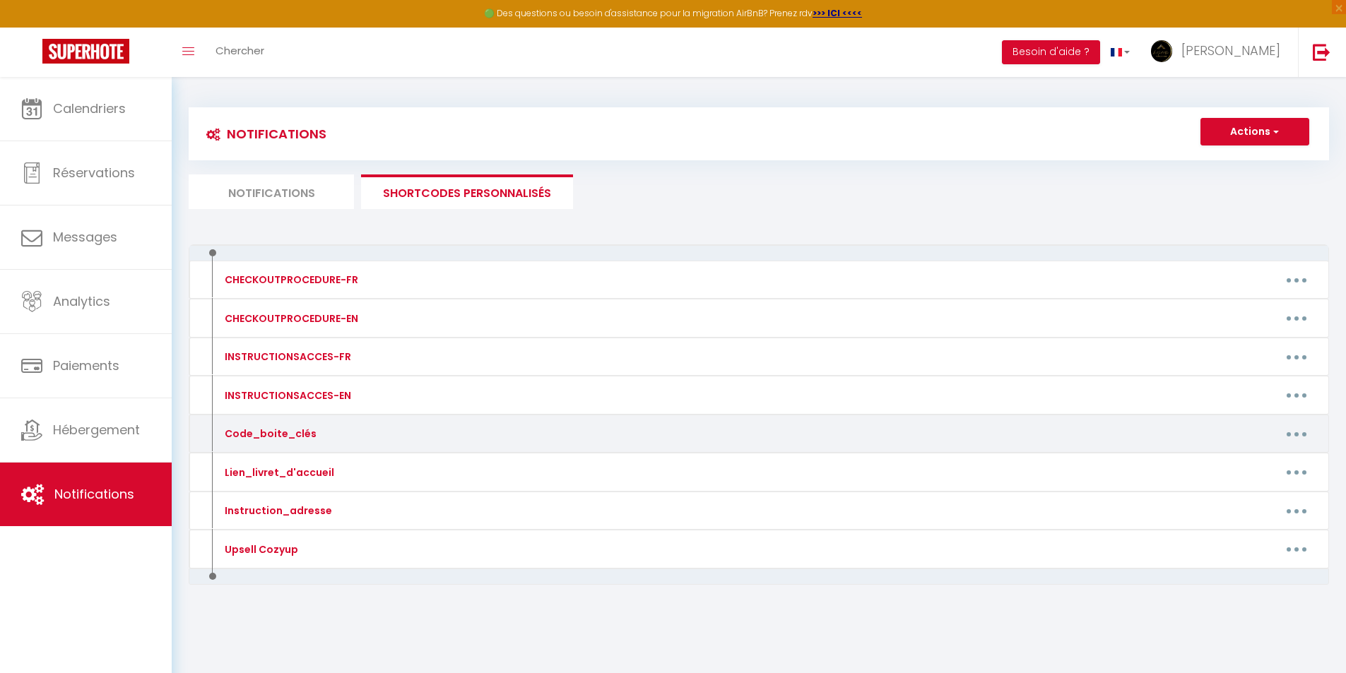
click at [1292, 437] on button "button" at bounding box center [1297, 433] width 40 height 23
click at [1228, 465] on link "Editer" at bounding box center [1259, 466] width 105 height 24
type input "Code_boite_clés"
type textarea "Code_boite_clés"
type textarea "8263 (La boite à clés se situe au niveau de la porte d'entrée du logement donna…"
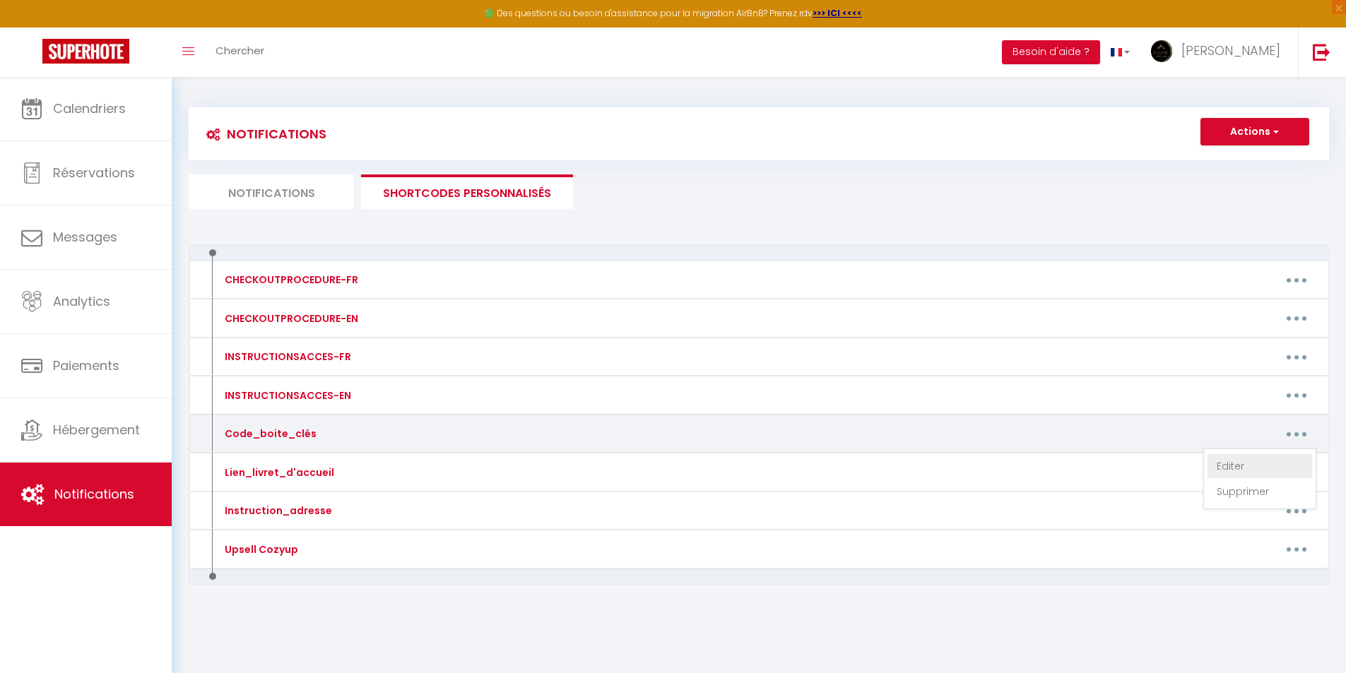
type textarea "Digicode de l'immeuble : 5837 Appartement 2 (au rez-de-chaussée au pied de l'es…"
type textarea "3326 (attention, il y a trois chemins d'accès au lieu dit. Le votre est le '6 e…"
type textarea "6742 (La boite à clés se situe à gauche de la porte d'entrée)"
type textarea "2868 (La boite à clés se situe entre la boite aux lettres et la porte d'entrée)"
type textarea "1981 (Ne pas hésitez à entrer sur le parking gravillonné) Notez que la poignée …"
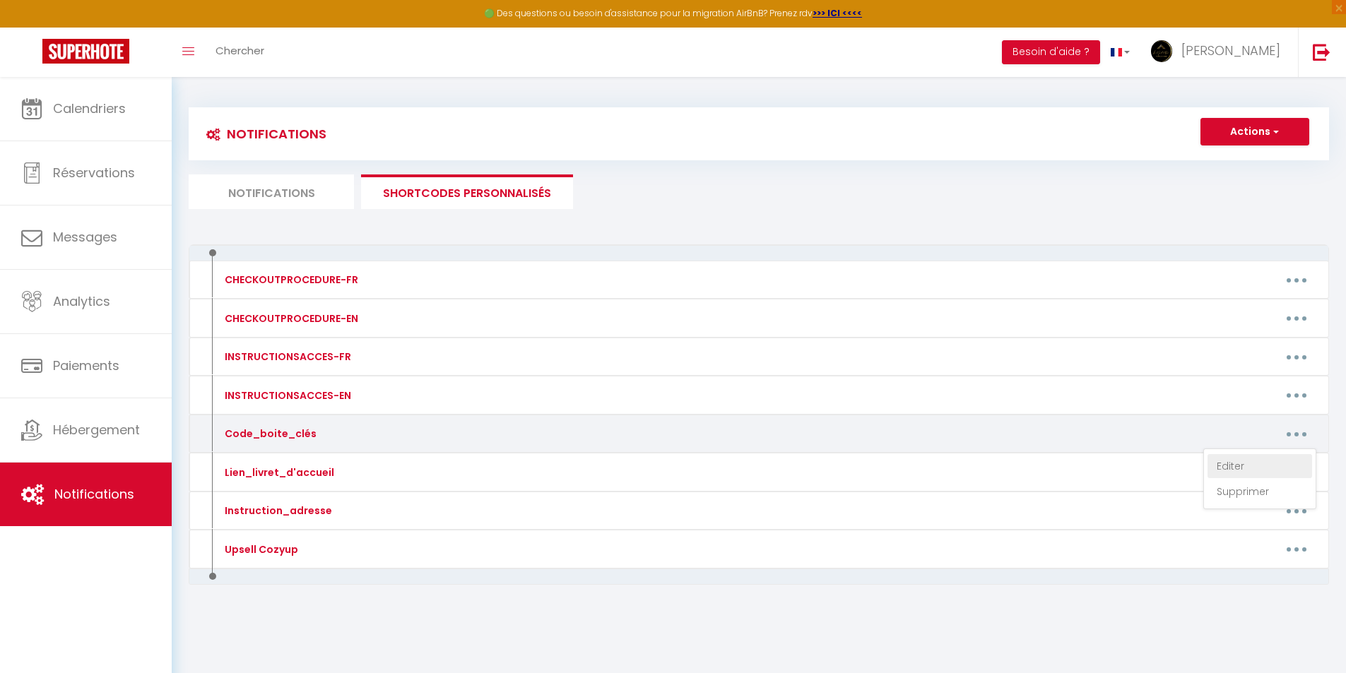
type textarea "4179 (L'entrée se trouve dans le chemin à droite du petit immeuble rose. Prenez…"
type textarea "2002 (L'entrée se trouve dans le chemin à droite du petit immeuble rose. Prenez…"
type textarea "5488 ([STREET_ADDRESS])"
type textarea "Digicode de l'immeuble : 5837 Appartement 8 (dernier étage porte de droite) : 0…"
type textarea "5291 -> La boîte à clés se trouve à droite de la façade, près de la boîte aux l…"
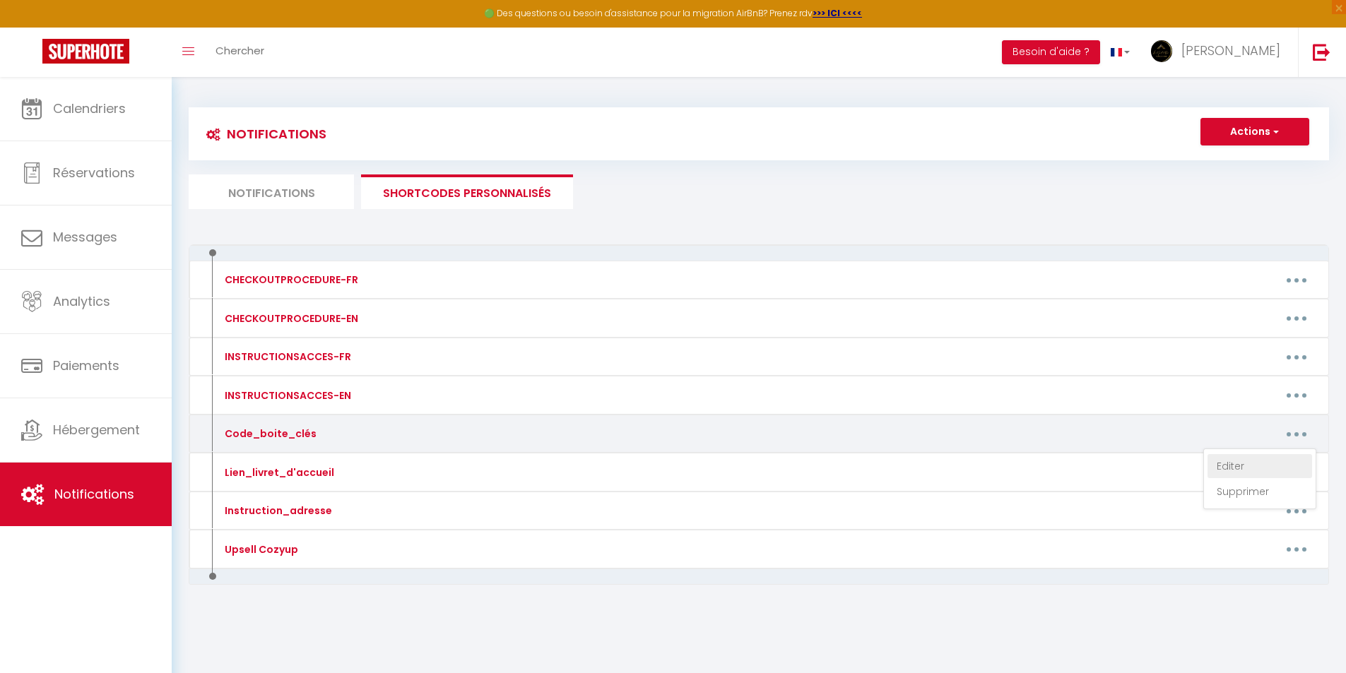
type textarea "Digicode du portail : 2024# Gîte 6 personnes (tout à gauche du parking) : 2007 …"
type textarea "9036 (la boite à clés se situe sur la gauche du portail du garage)"
type textarea "Digicode de l'immeuble : 5837 Appartement 4 (dernier étage porte de gauche) : 2…"
type textarea "2521 (la boite à clés se situe dans la boite aux lettres grise à gauche de la p…"
type textarea "1987 (La boite à clés se situe au niveau de la porte d'entrée)"
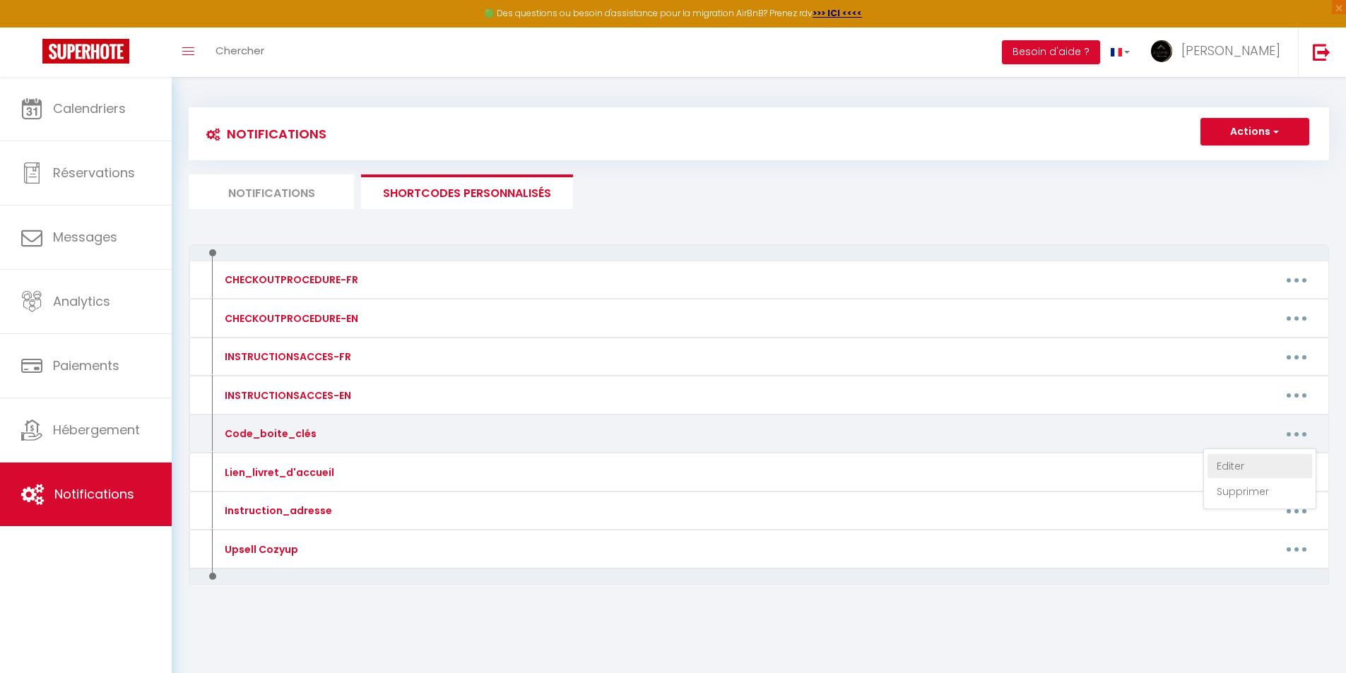
type textarea "Digicode de l'immeuble : 5837 Appartement 3 (1er étage porte de gauche) : 1003"
type textarea "3618 (sous le porche en pierre, deuxième porte à droite)"
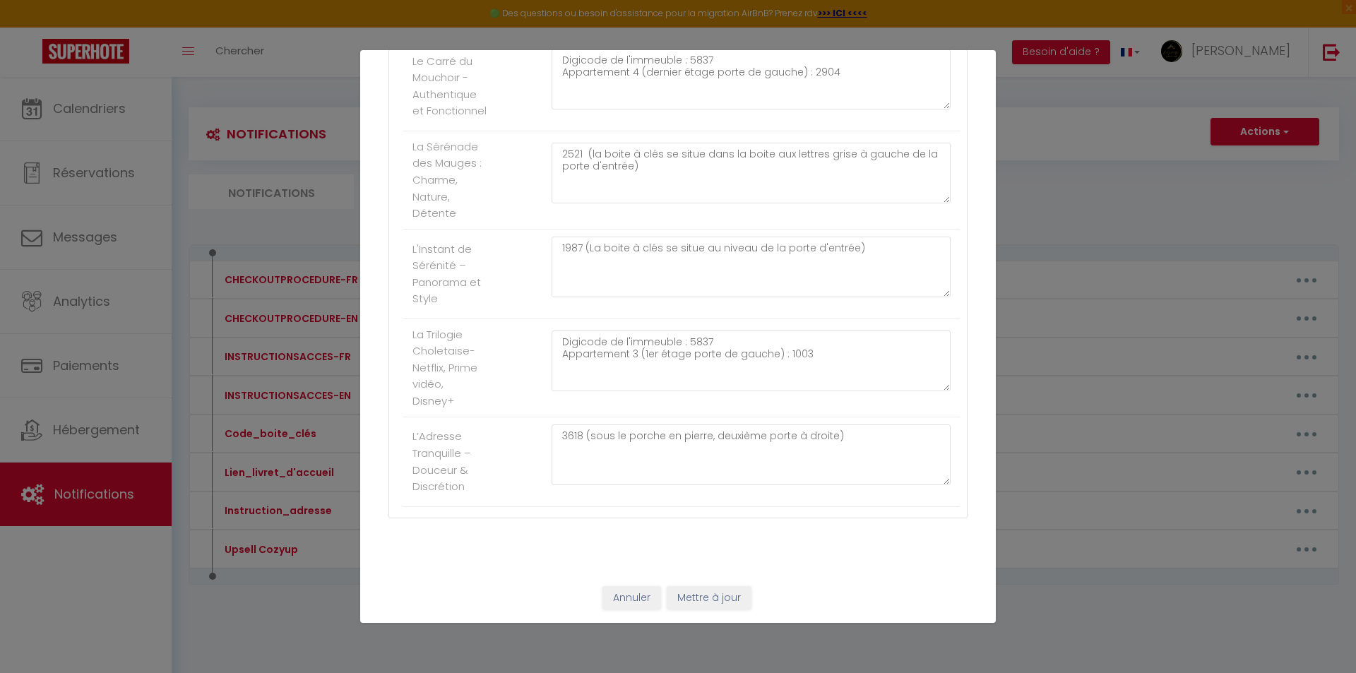
scroll to position [1555, 0]
click at [686, 600] on button "Mettre à jour" at bounding box center [709, 597] width 85 height 24
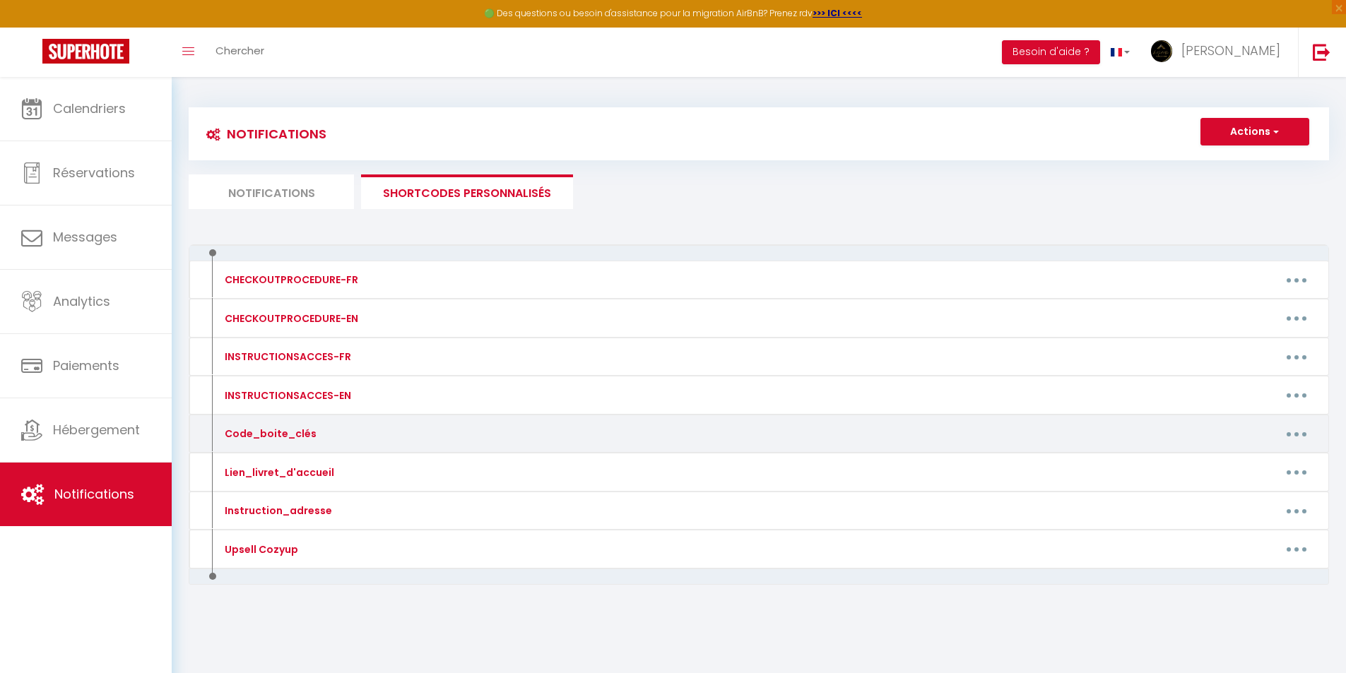
click at [1286, 430] on button "button" at bounding box center [1297, 433] width 40 height 23
click at [1234, 468] on link "Editer" at bounding box center [1259, 466] width 105 height 24
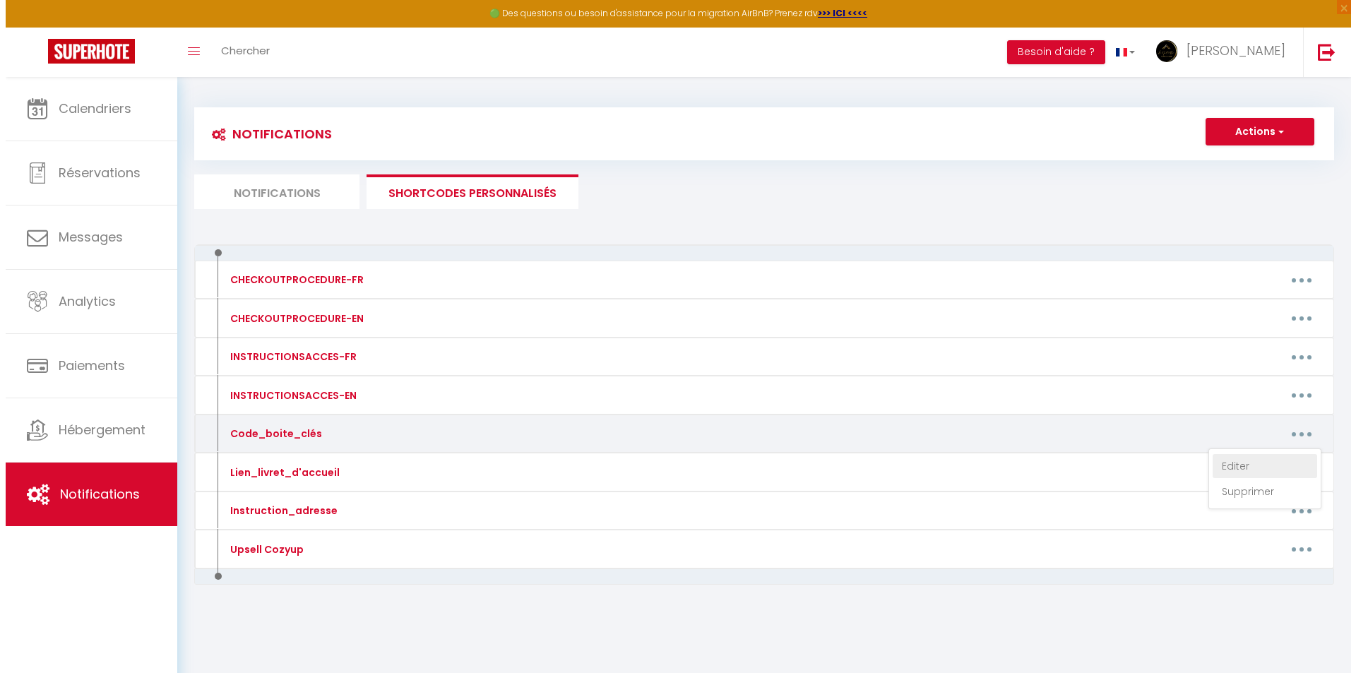
type input "Code_boite_clés"
type textarea "Code_boite_clés"
type textarea "8263 (La boite à clés se situe au niveau de la porte d'entrée du logement donna…"
type textarea "Digicode de l'immeuble : 5837 Appartement 2 (au rez-de-chaussée au pied de l'es…"
type textarea "3326 (attention, il y a trois chemins d'accès au lieu dit. Le votre est le '6 e…"
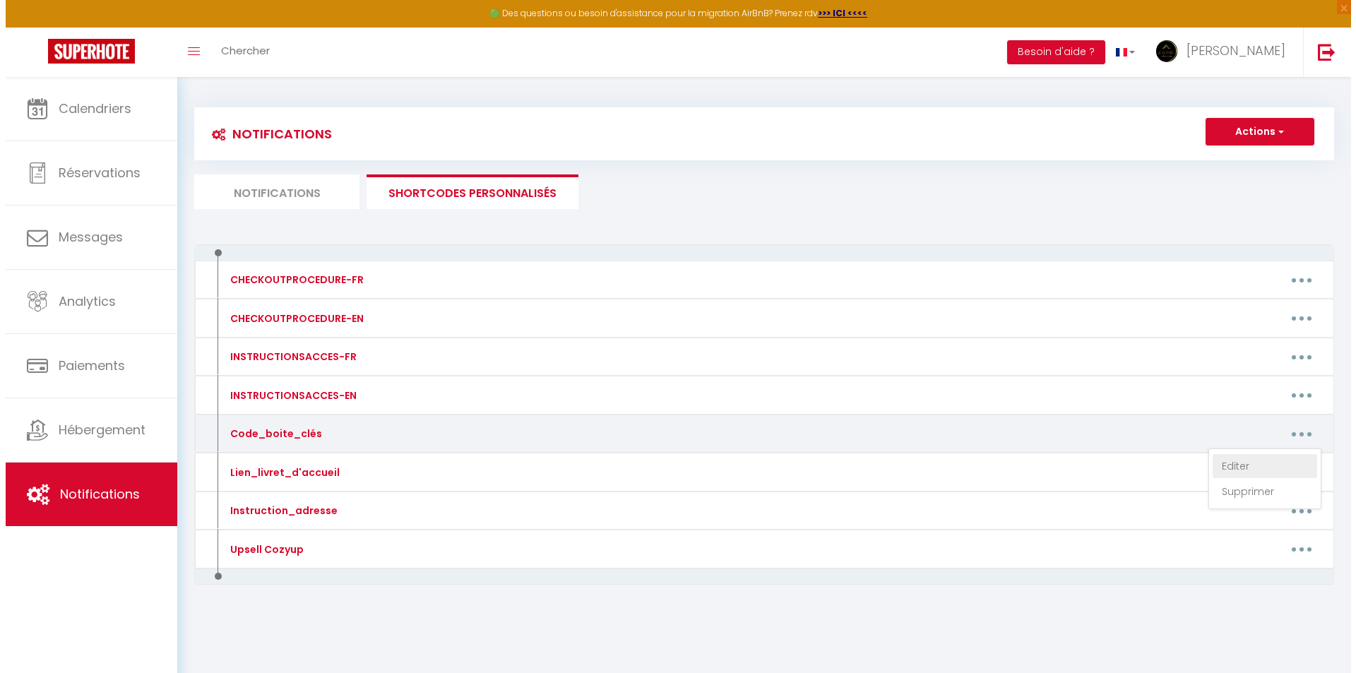
type textarea "6742 (La boite à clés se situe à gauche de la porte d'entrée)"
type textarea "2868 (La boite à clés se situe entre la boite aux lettres et la porte d'entrée)"
type textarea "1981 (Ne pas hésitez à entrer sur le parking gravillonné) Notez que la poignée …"
type textarea "4179 (L'entrée se trouve dans le chemin à droite du petit immeuble rose. Prenez…"
type textarea "2002 (L'entrée se trouve dans le chemin à droite du petit immeuble rose. Prenez…"
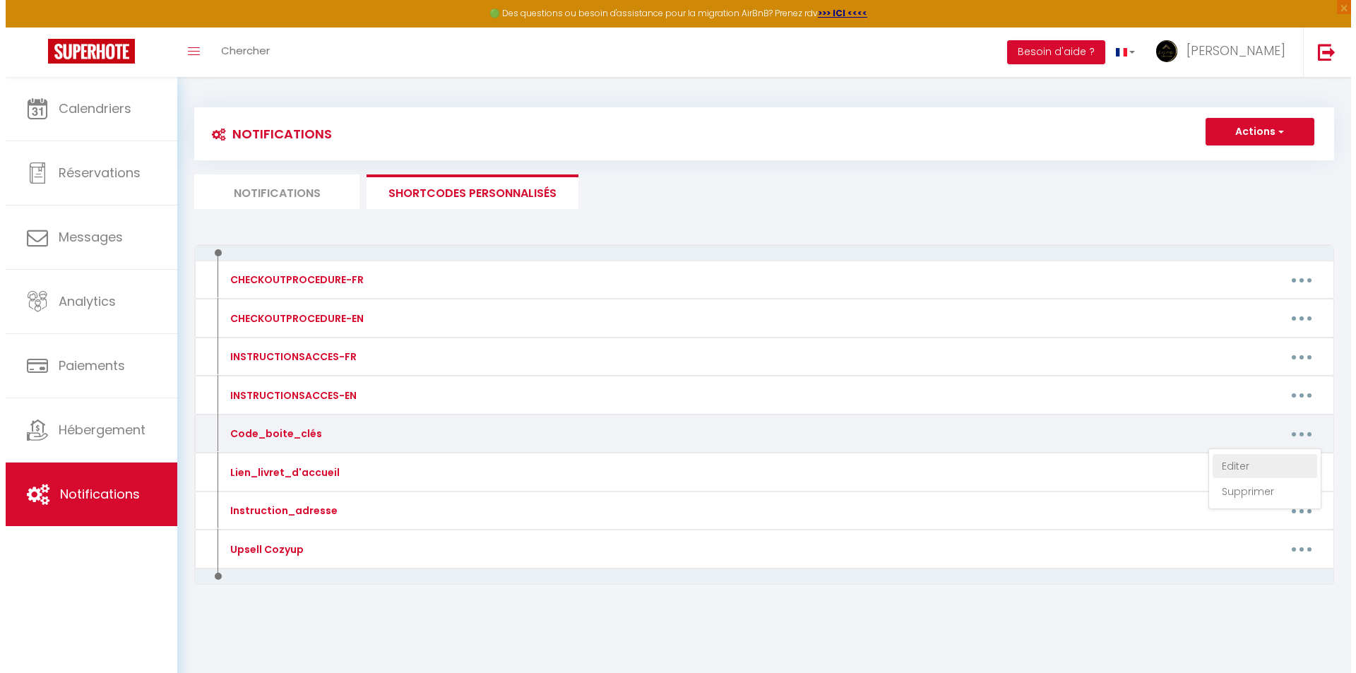
type textarea "5488 ([STREET_ADDRESS])"
type textarea "Digicode de l'immeuble : 5837 Appartement 8 (dernier étage porte de droite) : 0…"
type textarea "5291 -> La boîte à clés se trouve à droite de la façade, près de la boîte aux l…"
type textarea "Digicode du portail : 2024# Gîte 6 personnes (tout à gauche du parking) : 2007 …"
type textarea "9036 (la boite à clés se situe sur la gauche du portail du garage)"
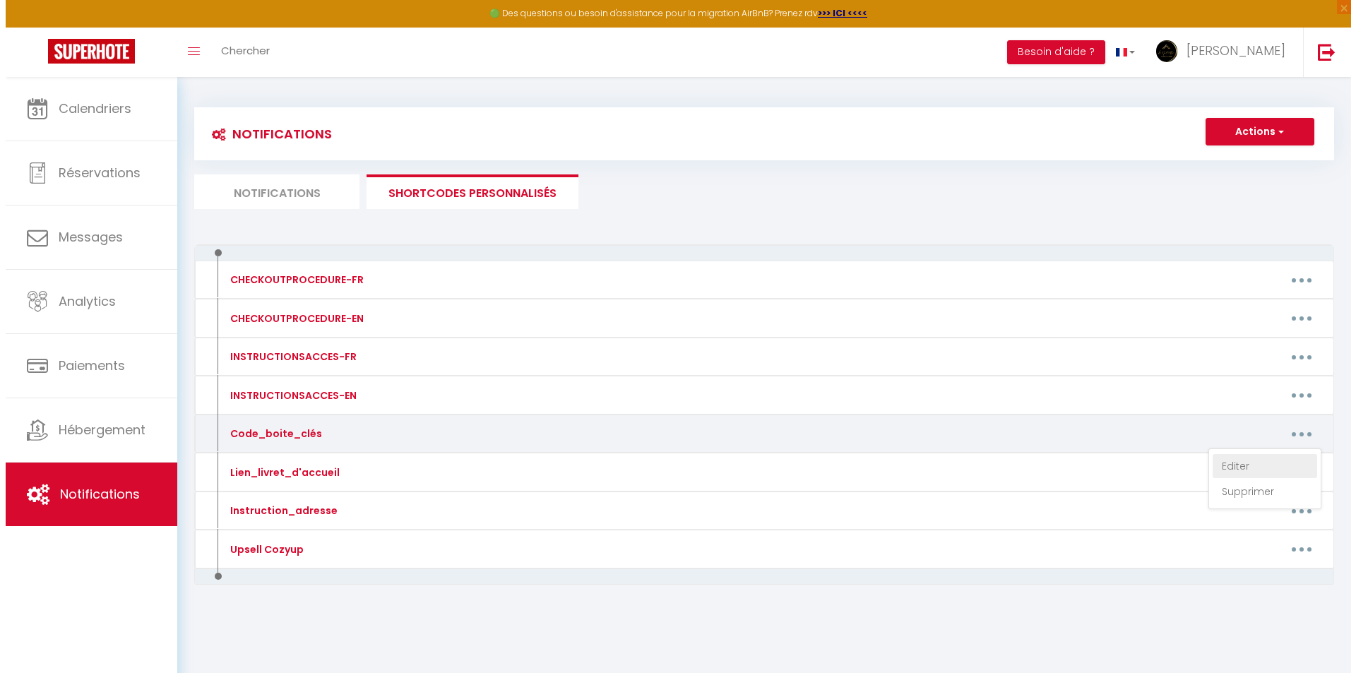
type textarea "Digicode de l'immeuble : 5837 Appartement 4 (dernier étage porte de gauche) : 2…"
type textarea "2521 (la boite à clés se situe dans la boite aux lettres grise à gauche de la p…"
type textarea "1987 (La boite à clés se situe au niveau de la porte d'entrée)"
type textarea "Digicode de l'immeuble : 5837 Appartement 3 (1er étage porte de gauche) : 1003"
type textarea "3618 (sous le porche en pierre, deuxième porte à droite)"
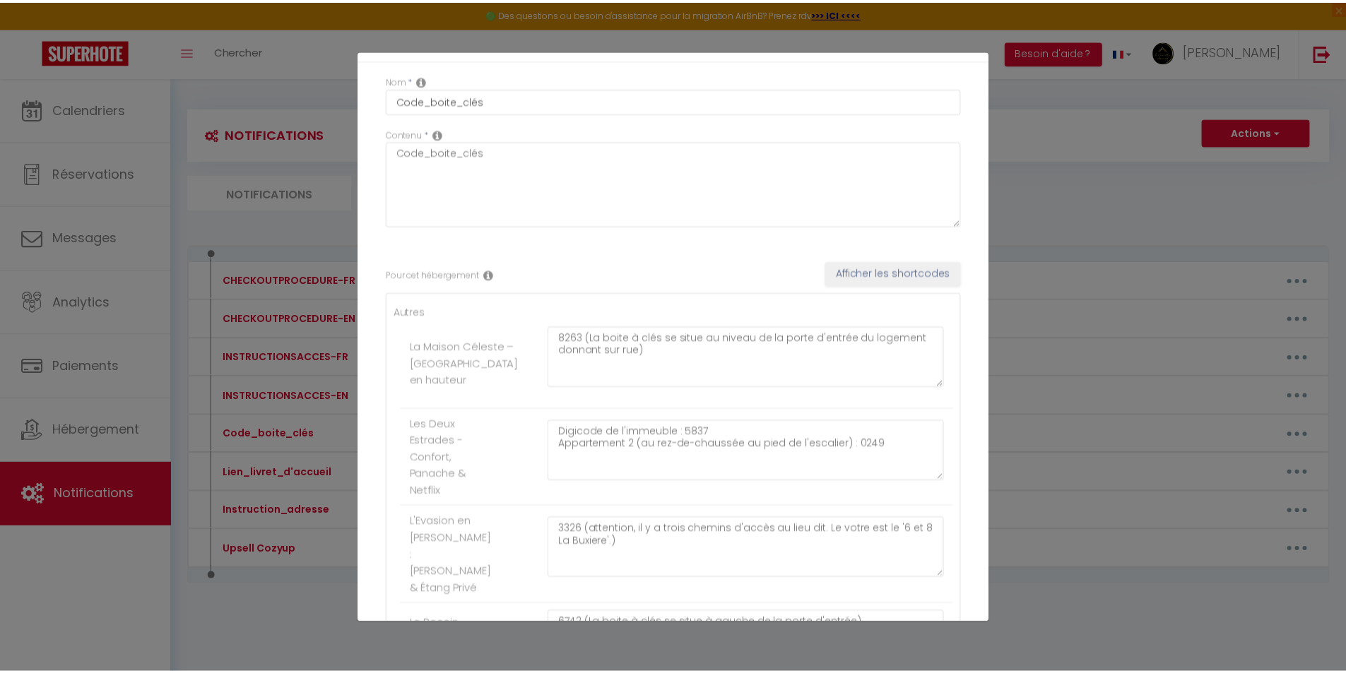
scroll to position [0, 0]
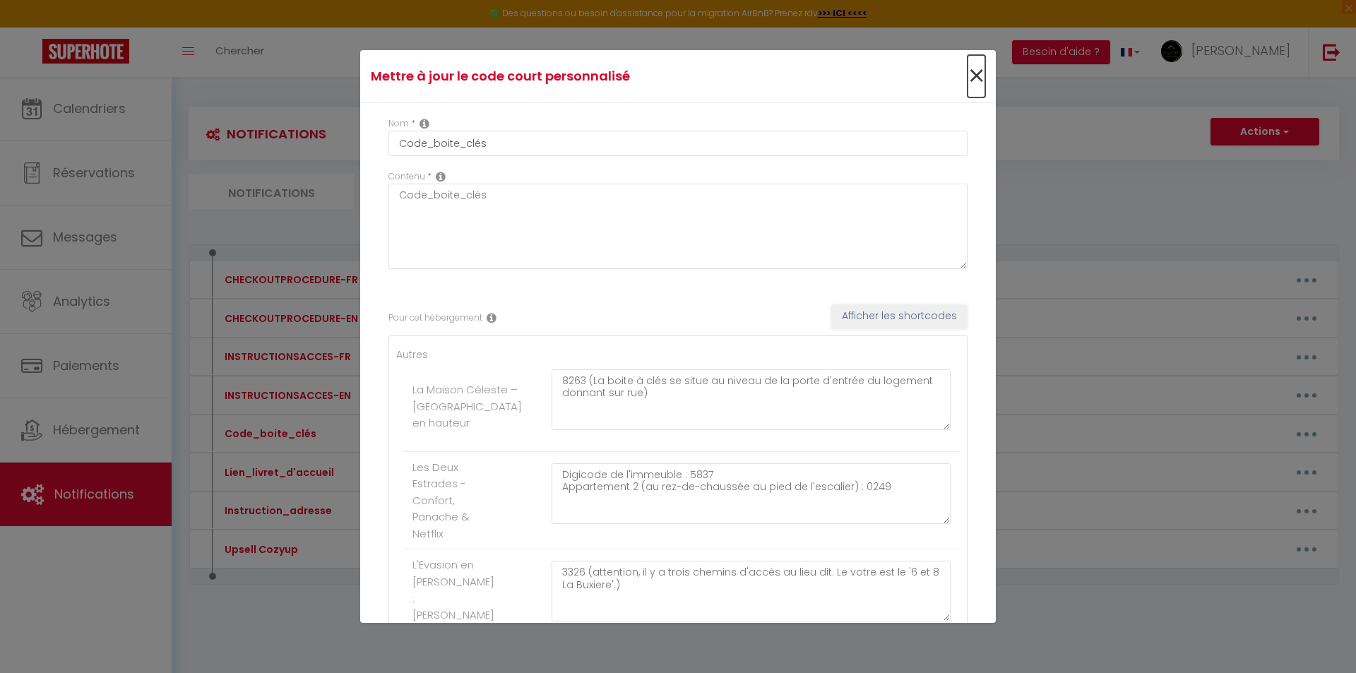
click at [968, 76] on span "×" at bounding box center [977, 76] width 18 height 42
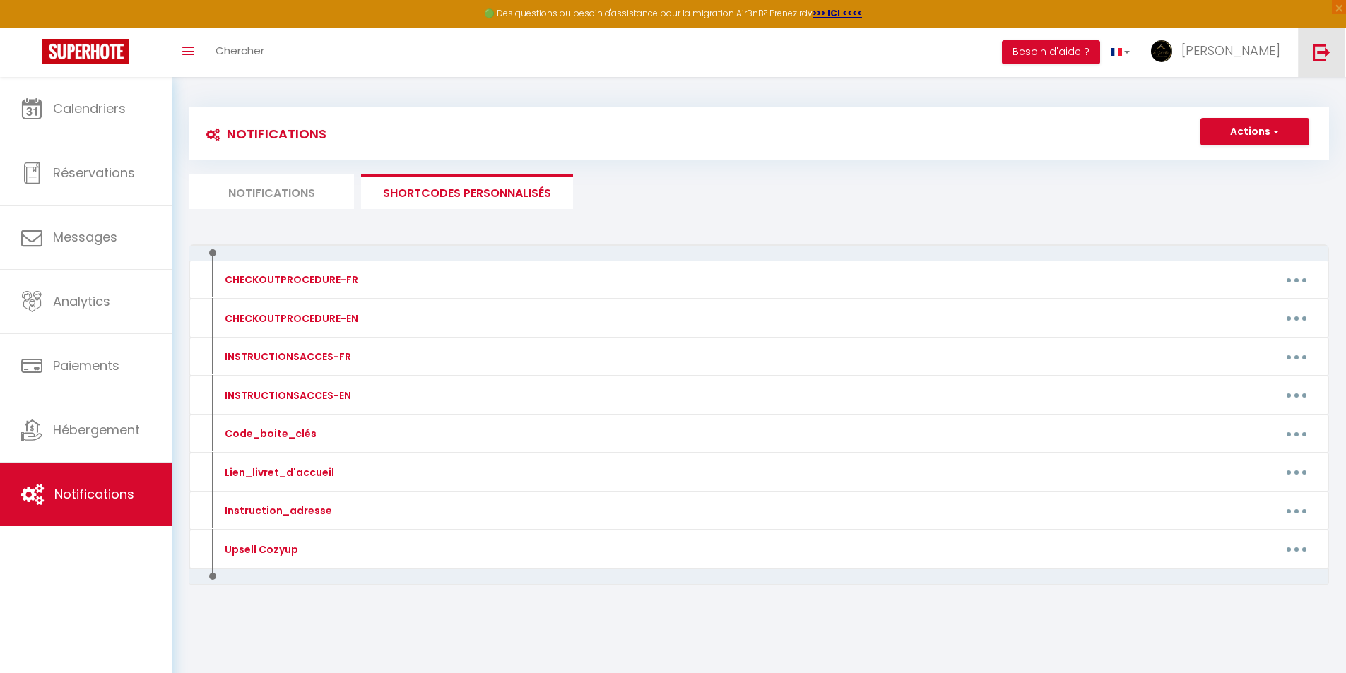
click at [1325, 48] on img at bounding box center [1322, 52] width 18 height 18
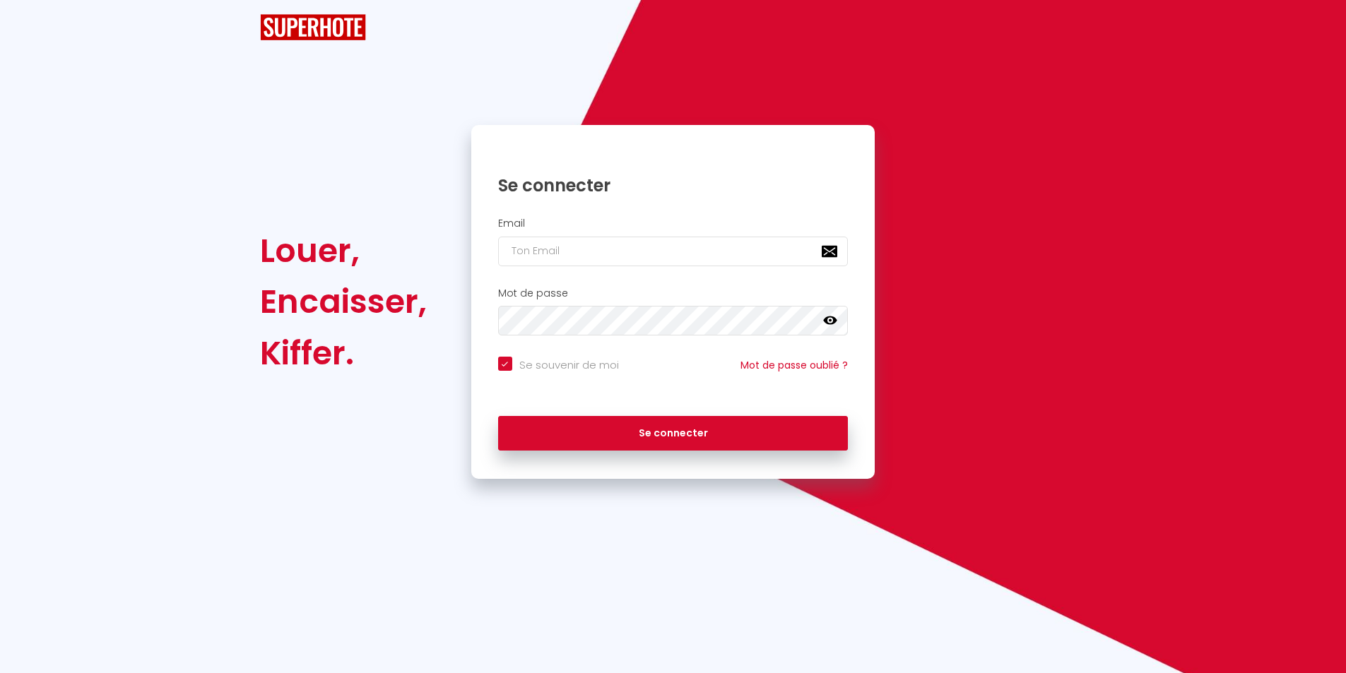
checkbox input "true"
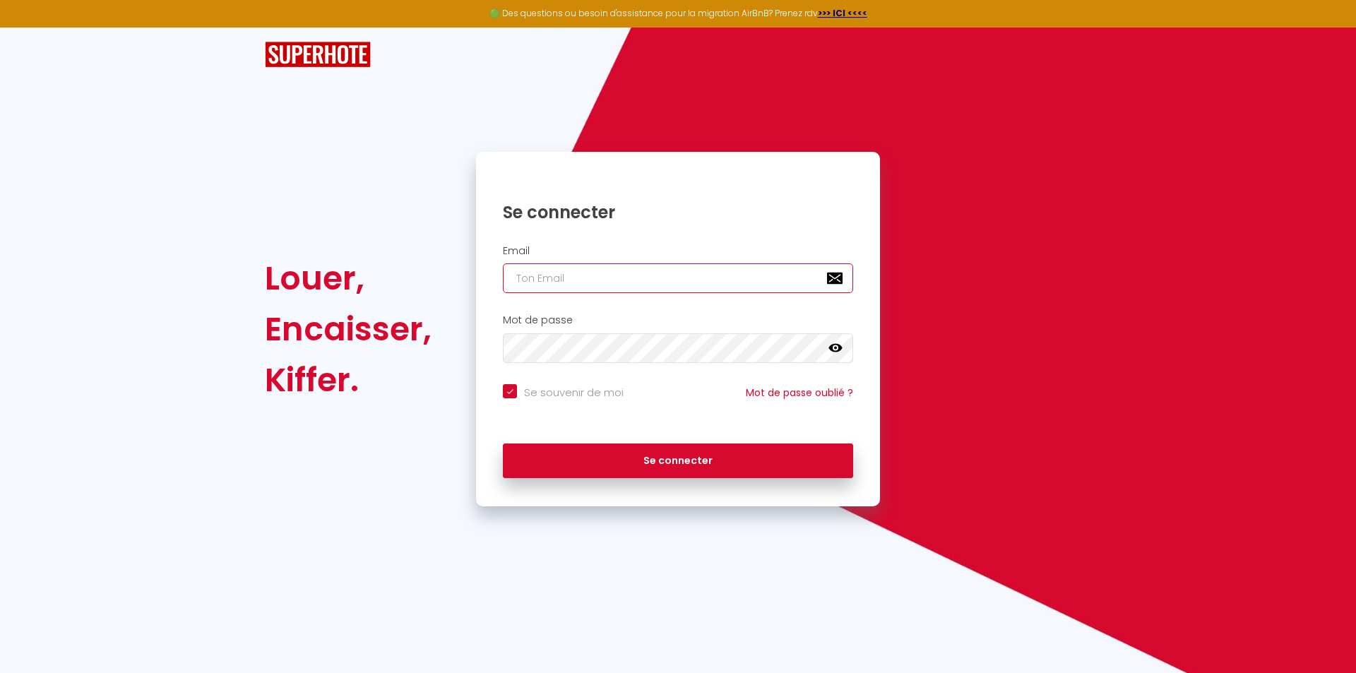
type input "[EMAIL_ADDRESS][DOMAIN_NAME]"
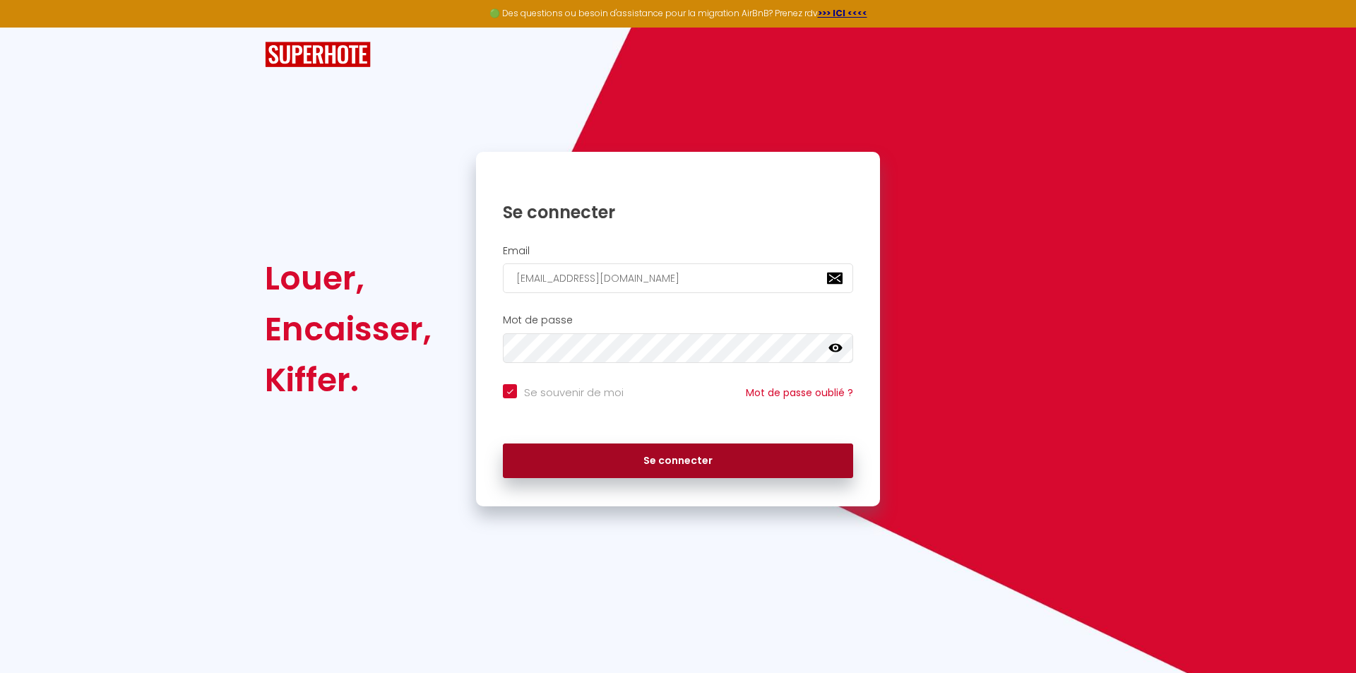
click at [667, 462] on button "Se connecter" at bounding box center [678, 461] width 350 height 35
checkbox input "true"
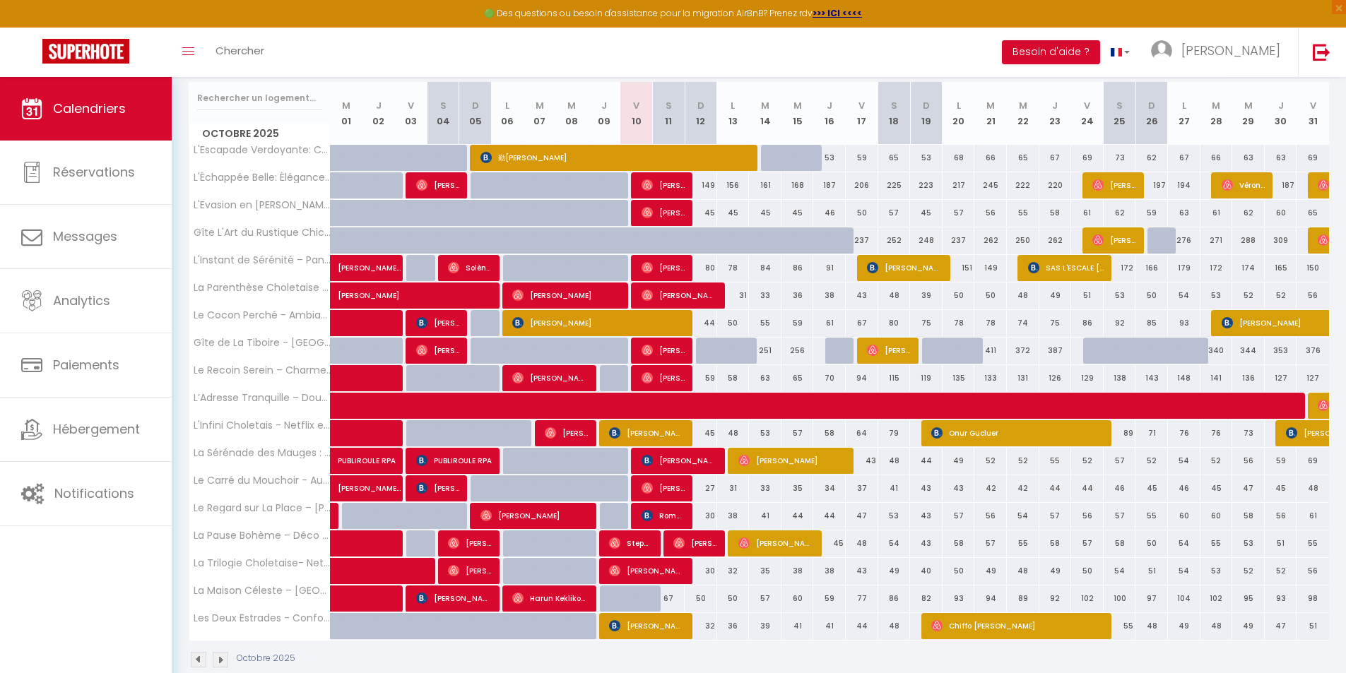
scroll to position [203, 0]
